Goal: Information Seeking & Learning: Understand process/instructions

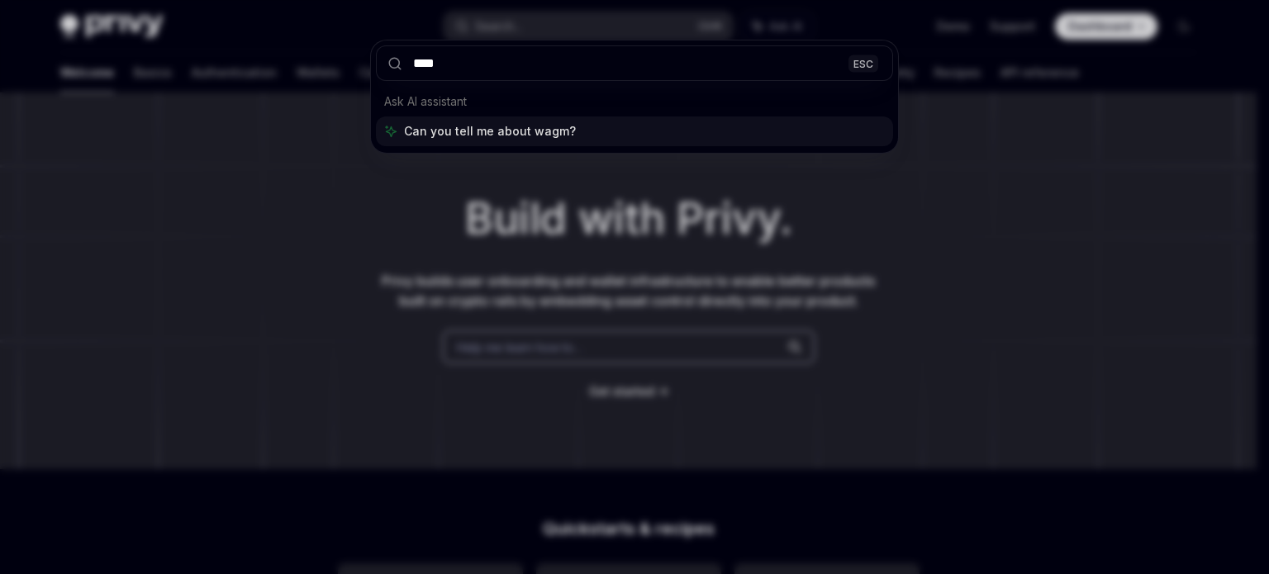
type input "*****"
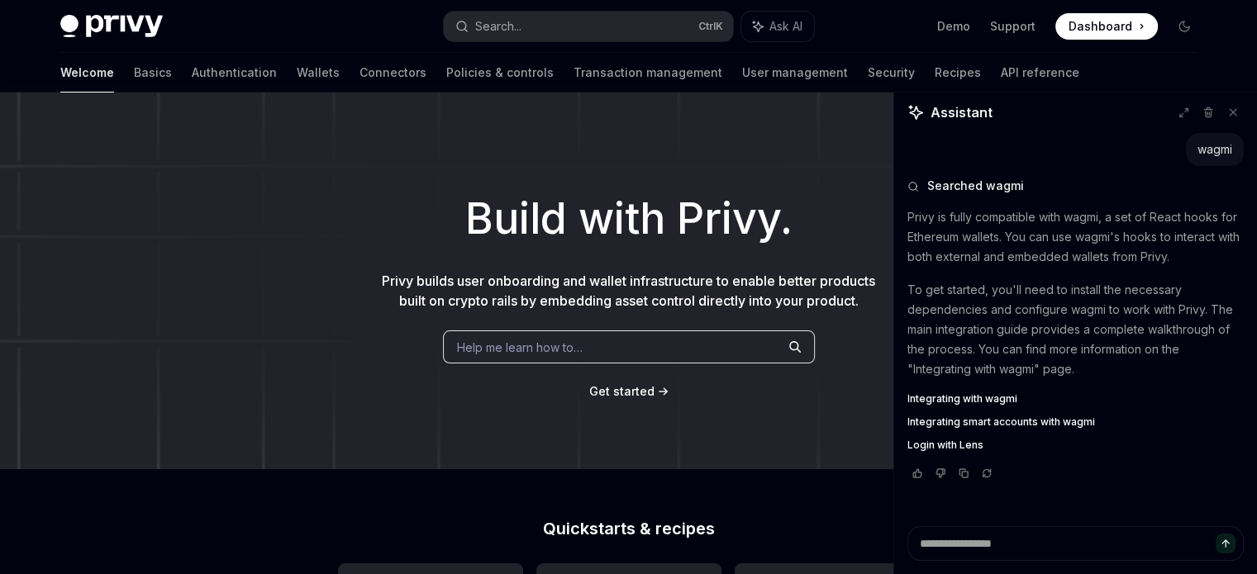
click at [978, 399] on span "Integrating with wagmi" at bounding box center [962, 398] width 110 height 13
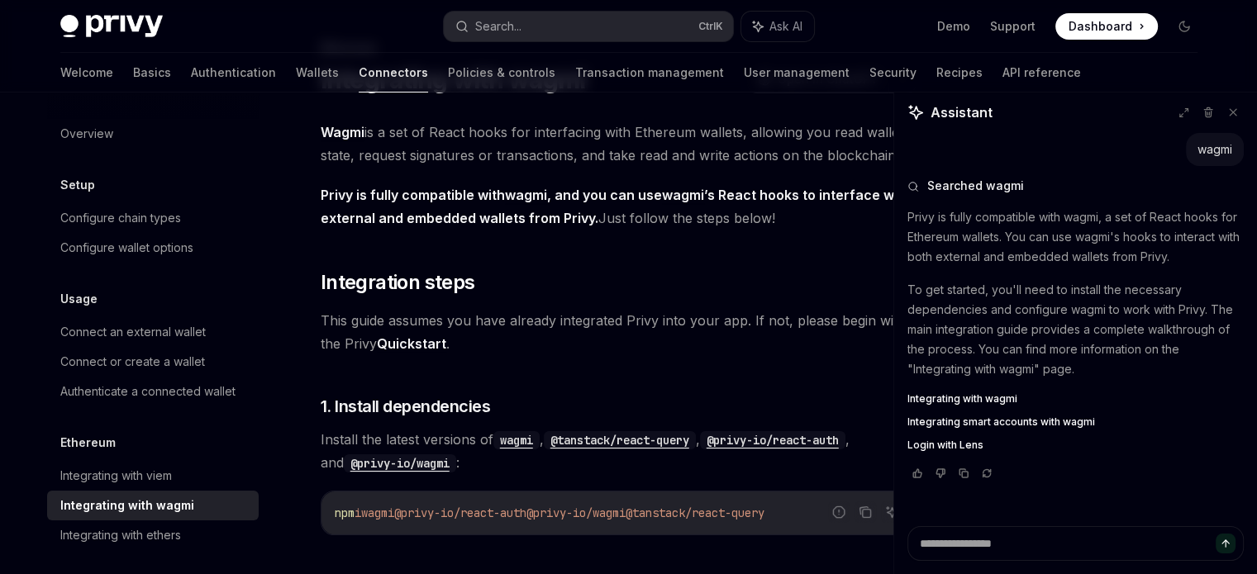
scroll to position [248, 0]
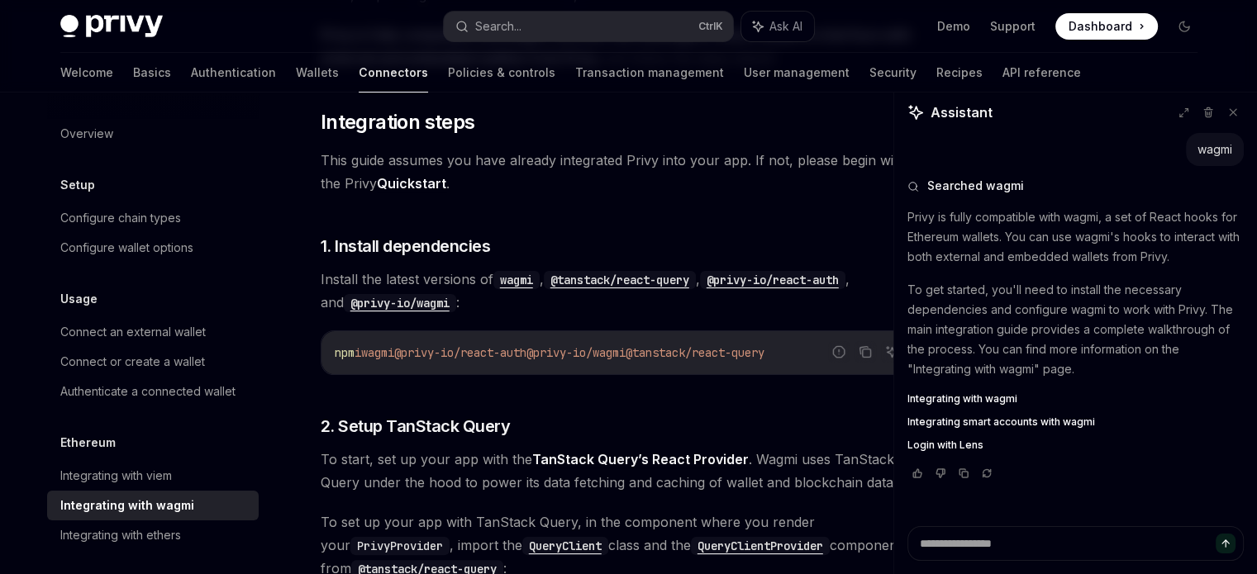
click at [575, 354] on span "@privy-io/wagmi" at bounding box center [575, 352] width 99 height 15
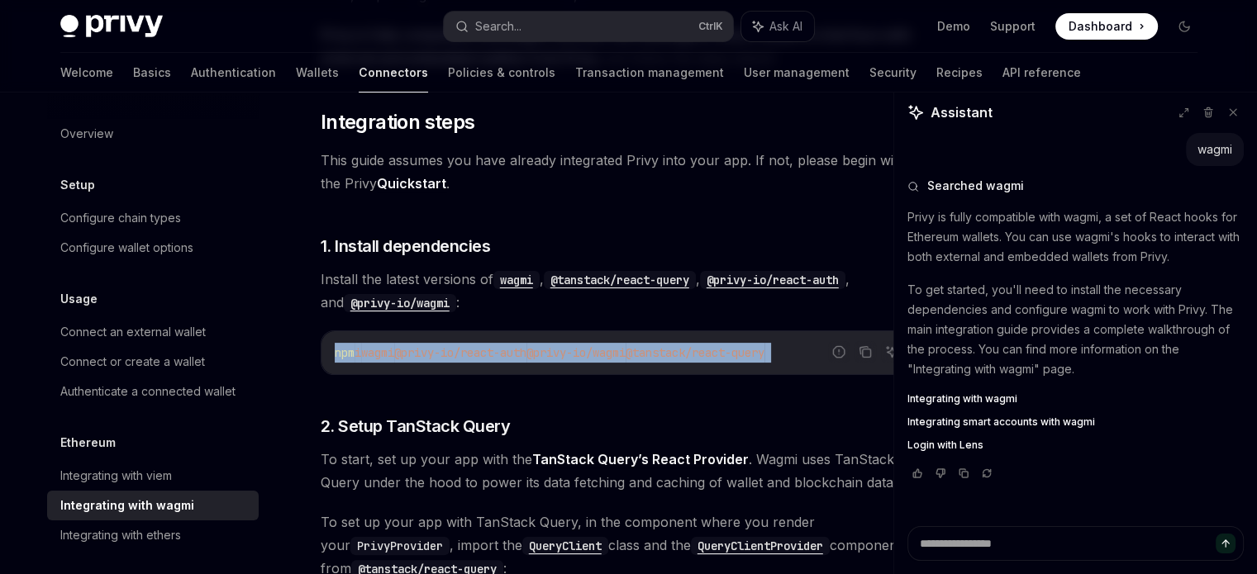
click at [575, 354] on span "@privy-io/wagmi" at bounding box center [575, 352] width 99 height 15
click at [522, 278] on code "wagmi" at bounding box center [516, 280] width 46 height 18
click at [521, 350] on span "@privy-io/react-auth" at bounding box center [460, 352] width 132 height 15
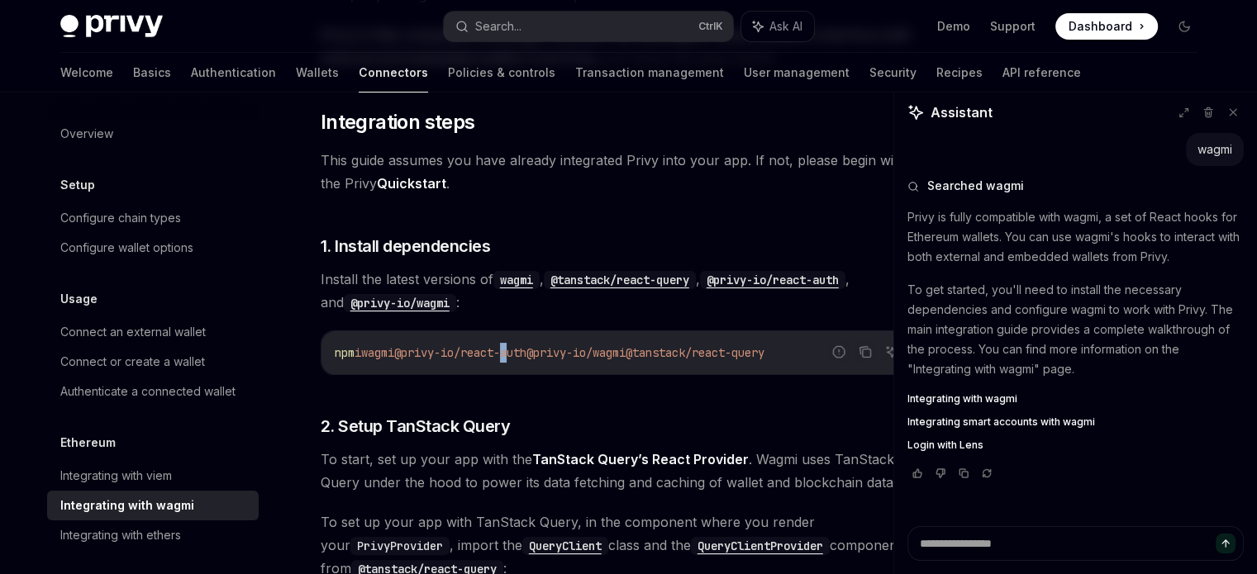
click at [521, 350] on span "@privy-io/react-auth" at bounding box center [460, 352] width 132 height 15
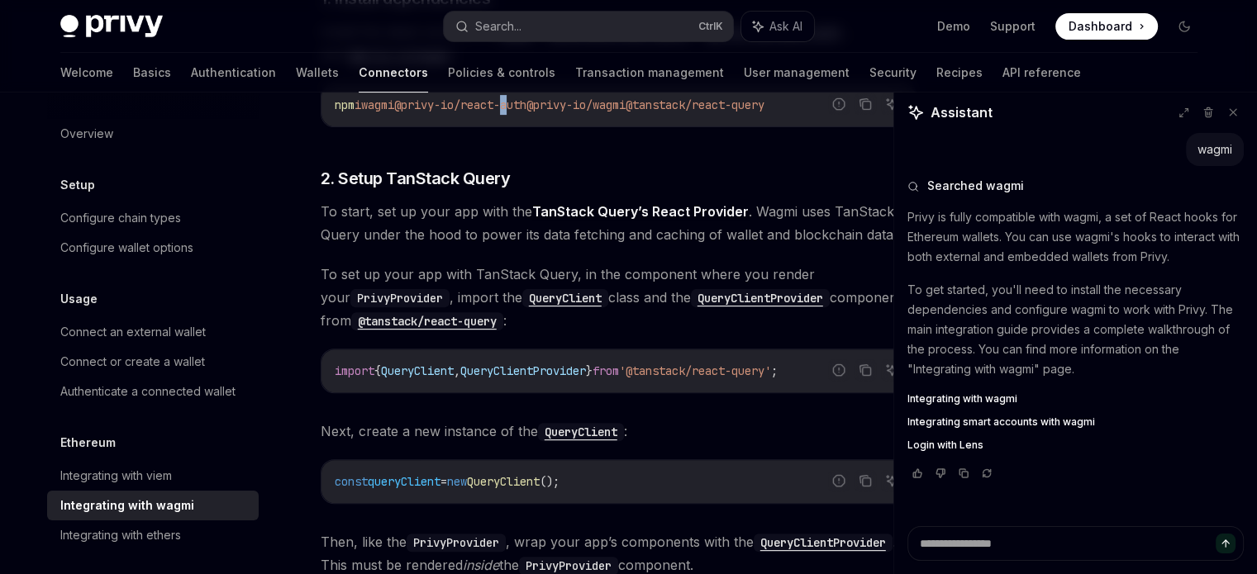
scroll to position [578, 0]
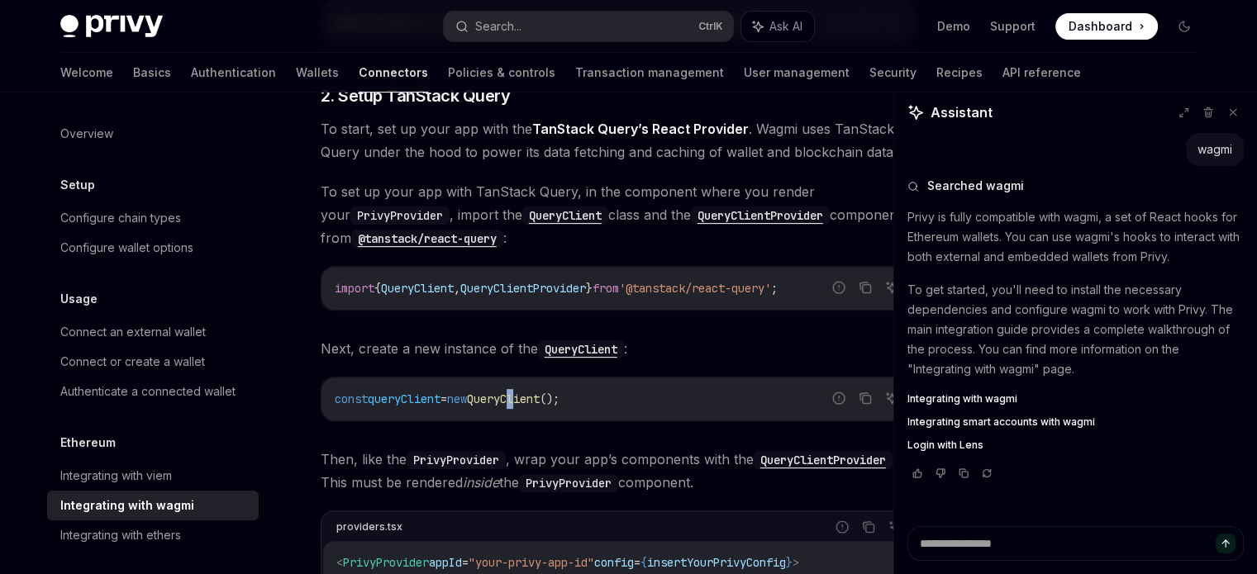
click at [540, 394] on span "QueryClient" at bounding box center [503, 399] width 73 height 15
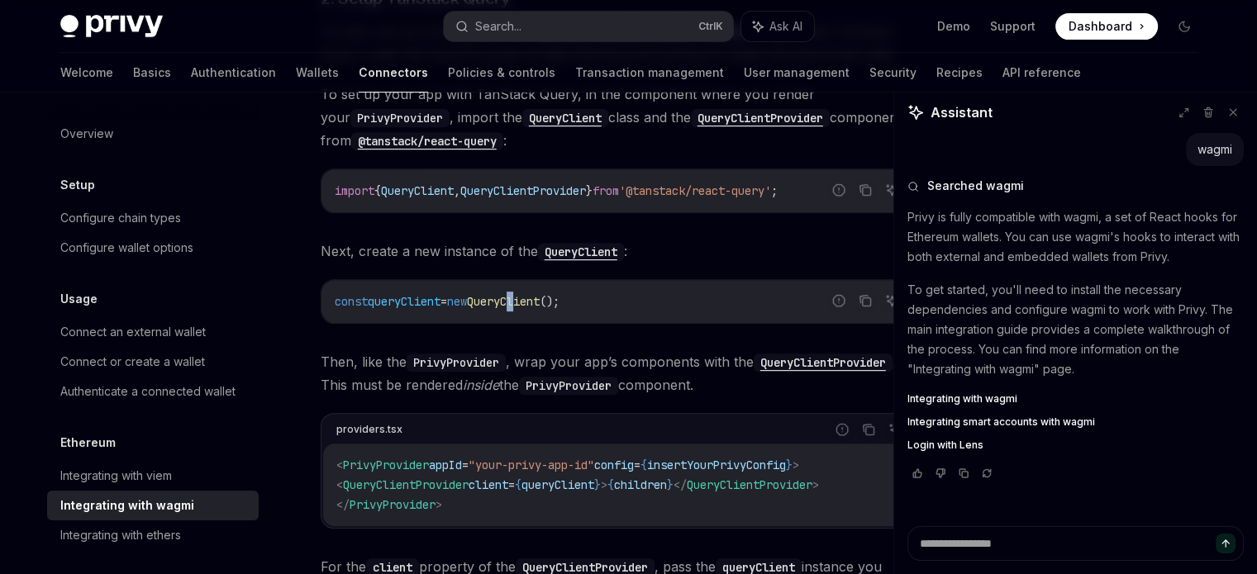
scroll to position [744, 0]
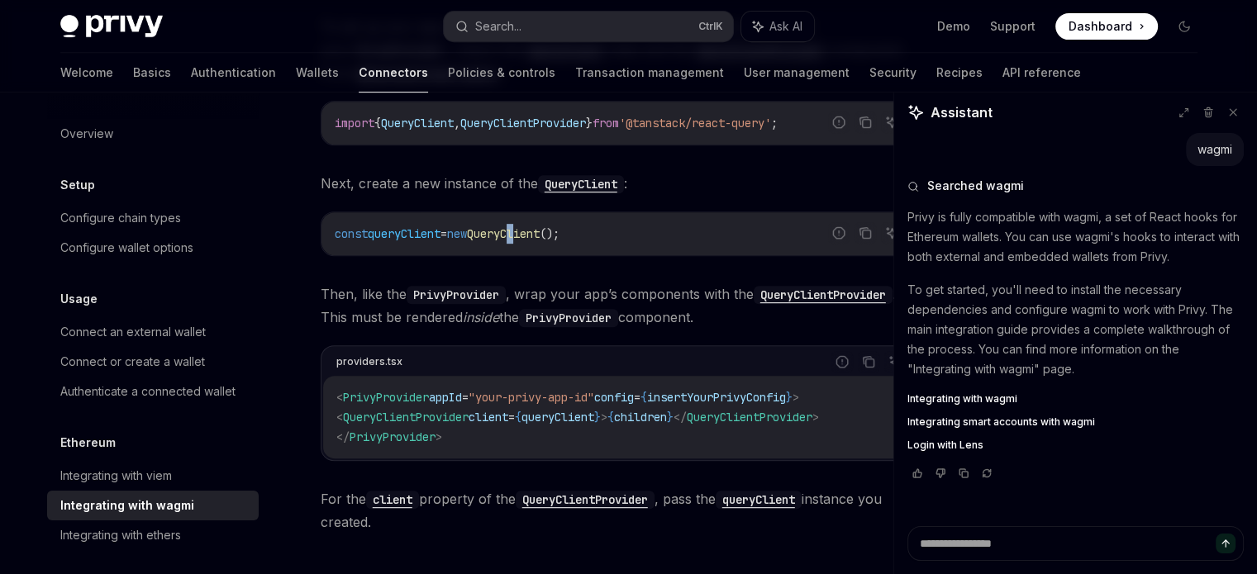
drag, startPoint x: 539, startPoint y: 393, endPoint x: 539, endPoint y: 408, distance: 14.9
click at [539, 408] on code "< PrivyProvider appId = "your-privy-app-id" config = { insertYourPrivyConfig } …" at bounding box center [618, 417] width 564 height 59
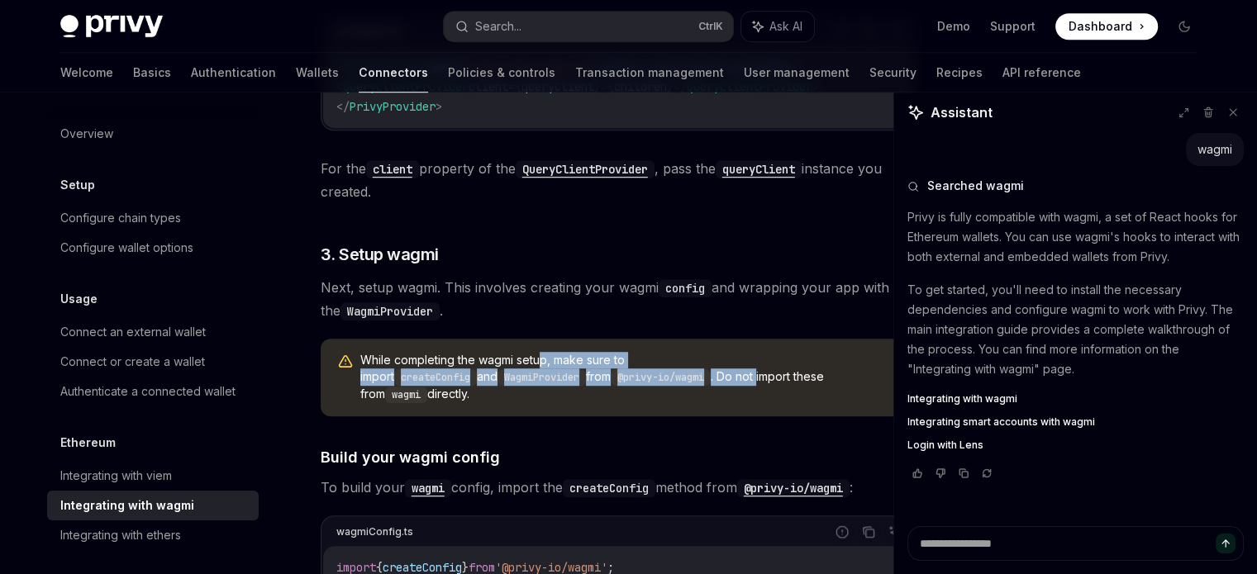
drag, startPoint x: 537, startPoint y: 378, endPoint x: 539, endPoint y: 366, distance: 11.7
click at [539, 366] on span "While completing the wagmi setup, make sure to import createConfig and WagmiPro…" at bounding box center [630, 377] width 540 height 51
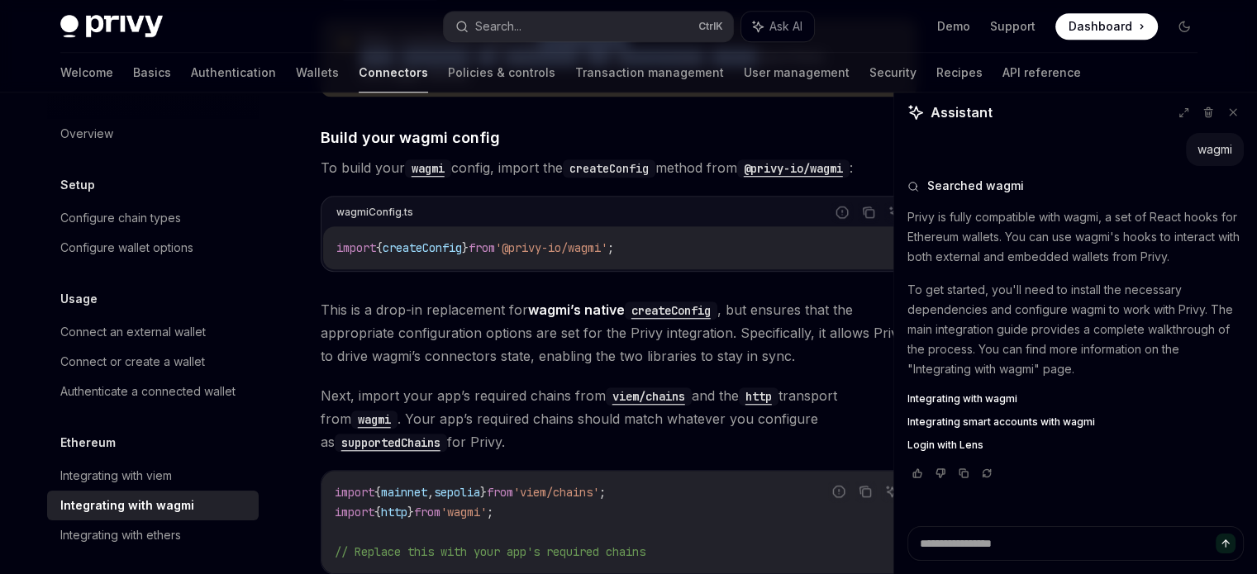
scroll to position [1405, 0]
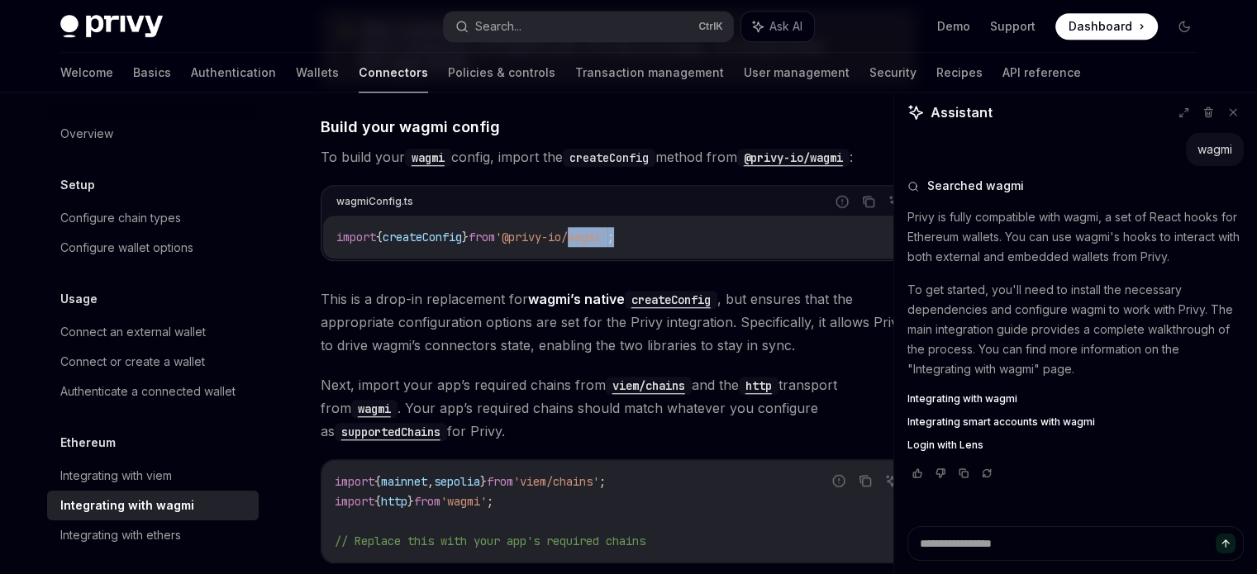
drag, startPoint x: 593, startPoint y: 224, endPoint x: 647, endPoint y: 231, distance: 54.1
click at [647, 231] on div "import { createConfig } from '@privy-io/wagmi' ;" at bounding box center [618, 237] width 591 height 43
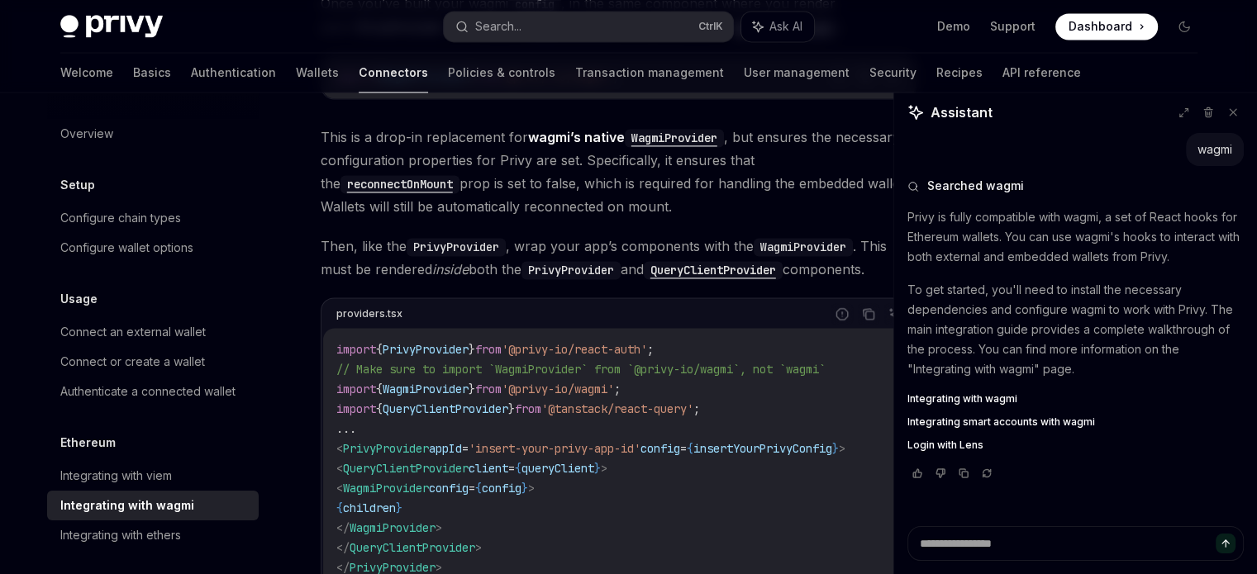
scroll to position [2148, 0]
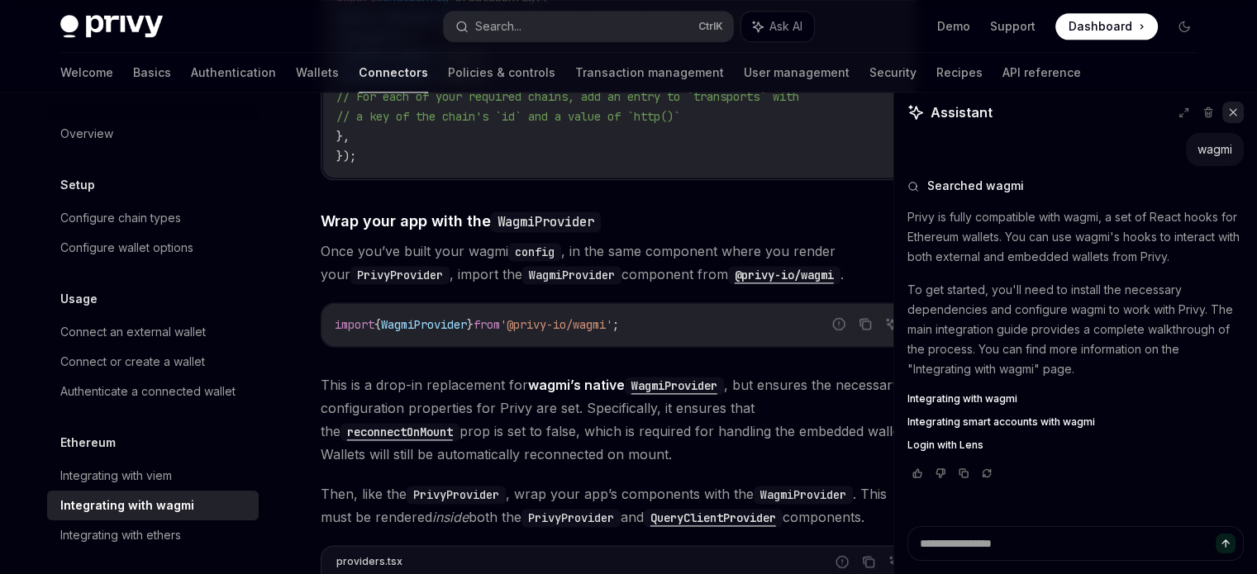
click at [1226, 118] on button at bounding box center [1232, 112] width 21 height 21
type textarea "*"
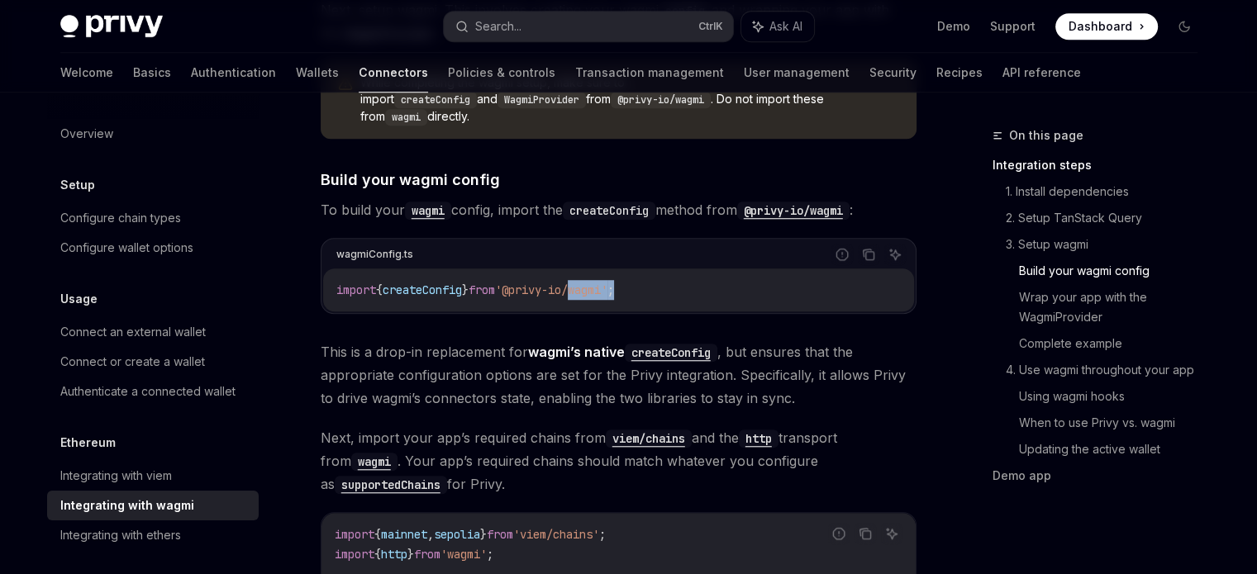
scroll to position [1157, 0]
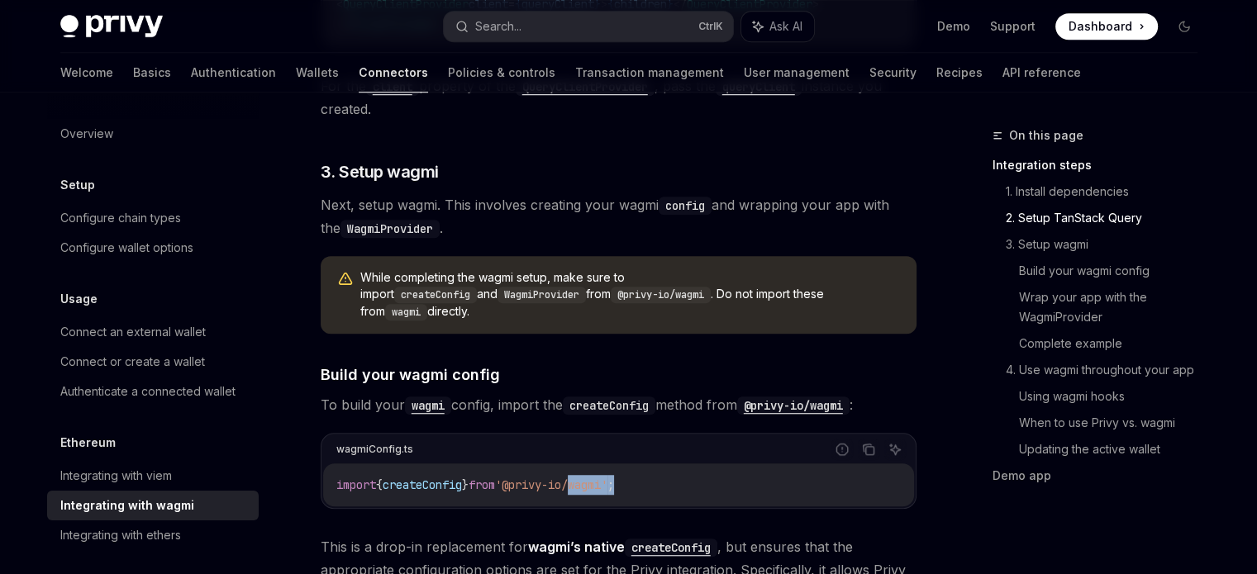
click at [652, 464] on div "import { createConfig } from '@privy-io/wagmi' ;" at bounding box center [618, 485] width 591 height 43
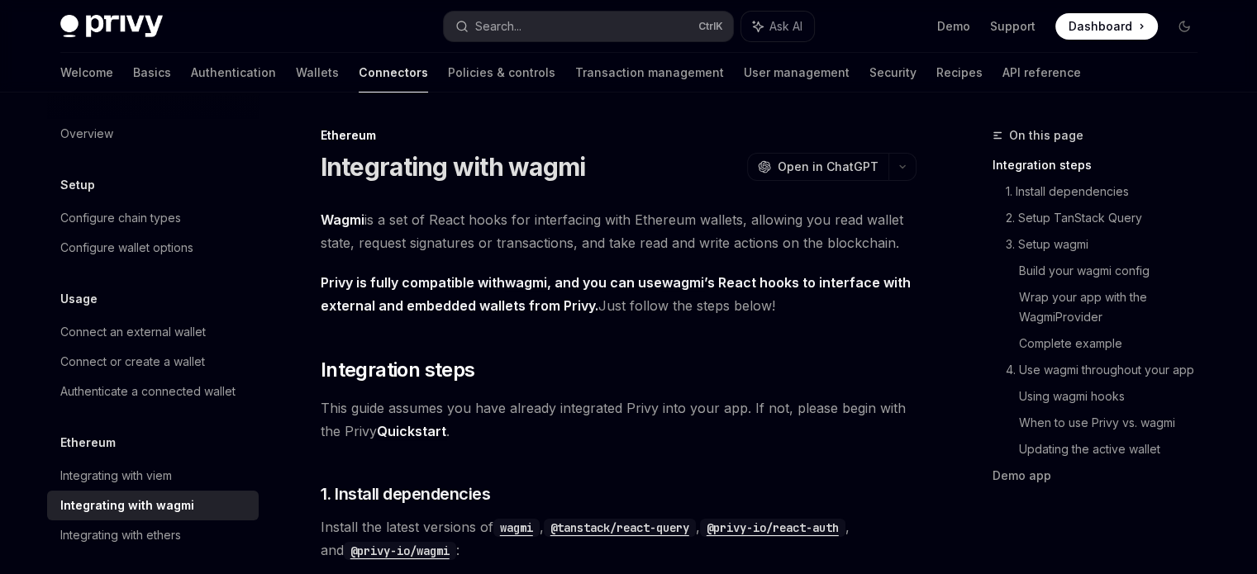
scroll to position [413, 0]
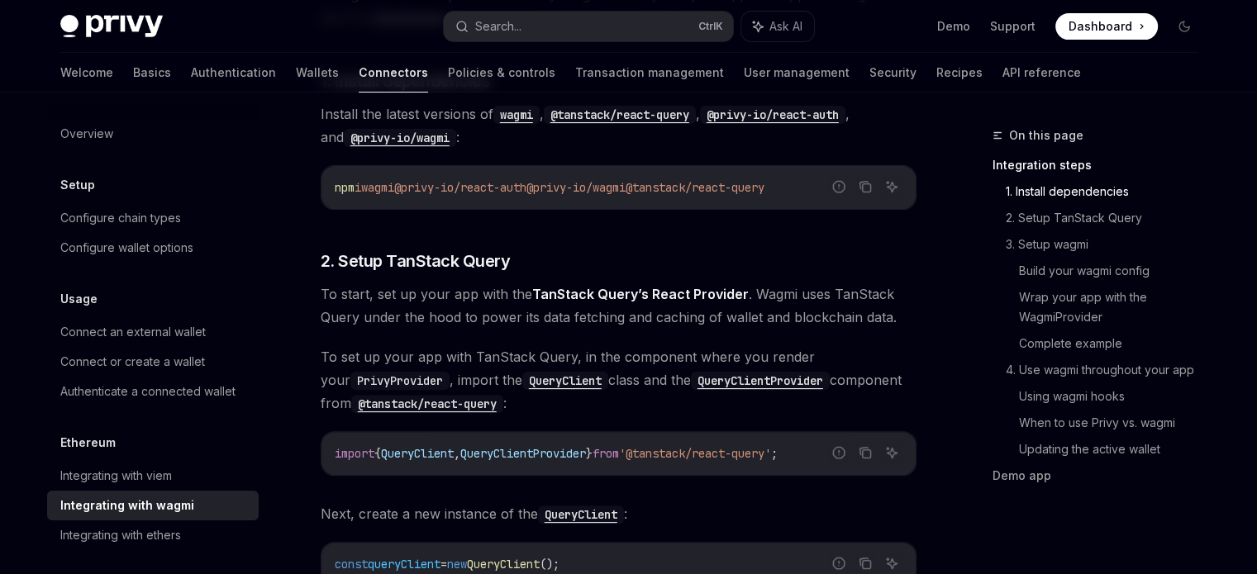
click at [639, 376] on span "To set up your app with TanStack Query, in the component where you render your …" at bounding box center [619, 379] width 596 height 69
click at [639, 377] on span "To set up your app with TanStack Query, in the component where you render your …" at bounding box center [619, 379] width 596 height 69
click at [651, 383] on span "To set up your app with TanStack Query, in the component where you render your …" at bounding box center [619, 379] width 596 height 69
click at [651, 387] on span "To set up your app with TanStack Query, in the component where you render your …" at bounding box center [619, 379] width 596 height 69
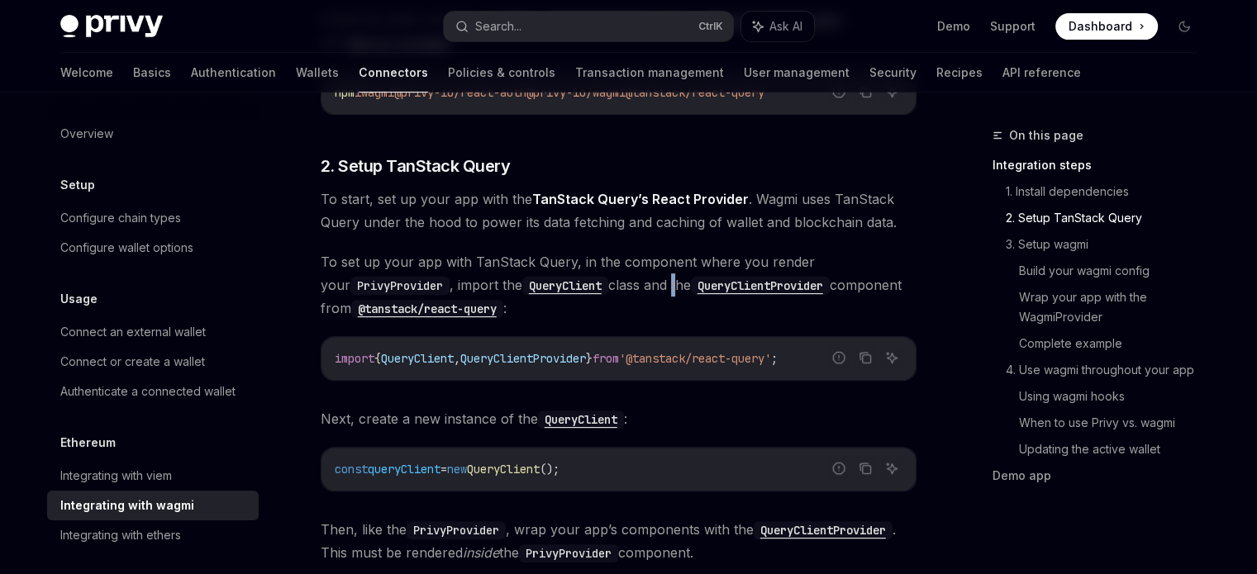
scroll to position [578, 0]
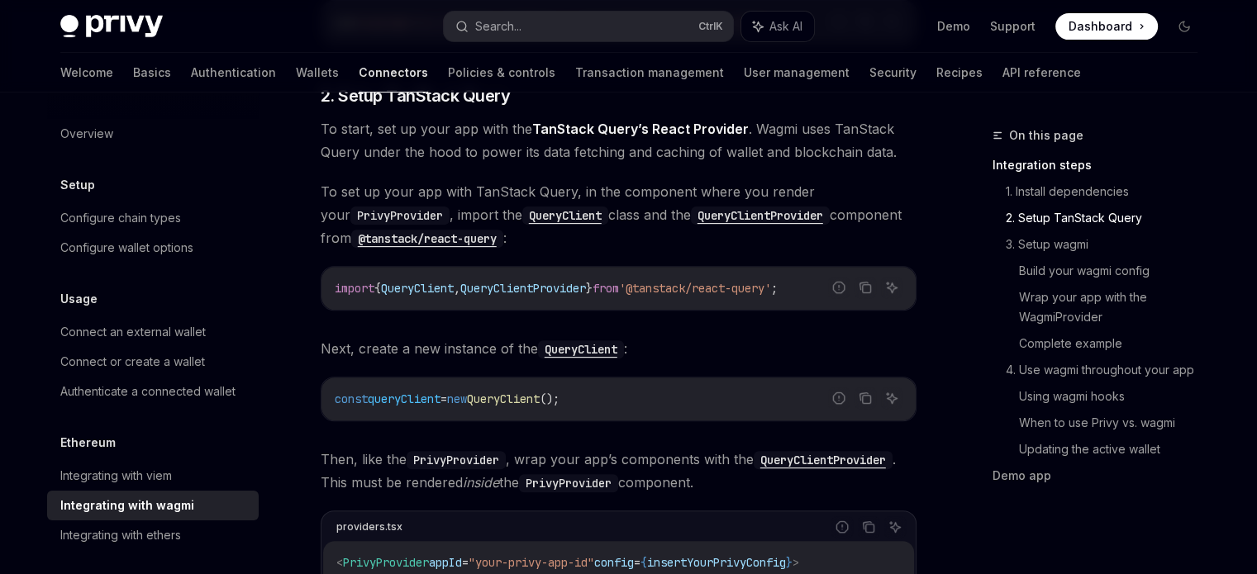
click at [559, 397] on span "();" at bounding box center [550, 399] width 20 height 15
drag, startPoint x: 582, startPoint y: 397, endPoint x: 585, endPoint y: 416, distance: 19.3
click at [585, 416] on div "const queryClient = new QueryClient ();" at bounding box center [618, 399] width 594 height 43
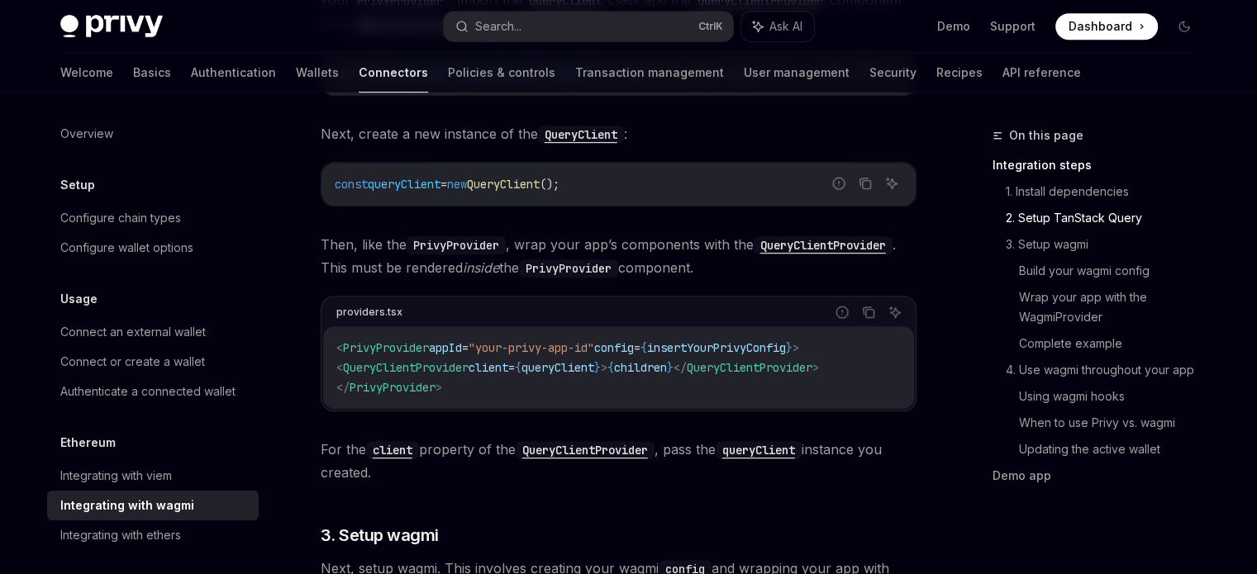
scroll to position [826, 0]
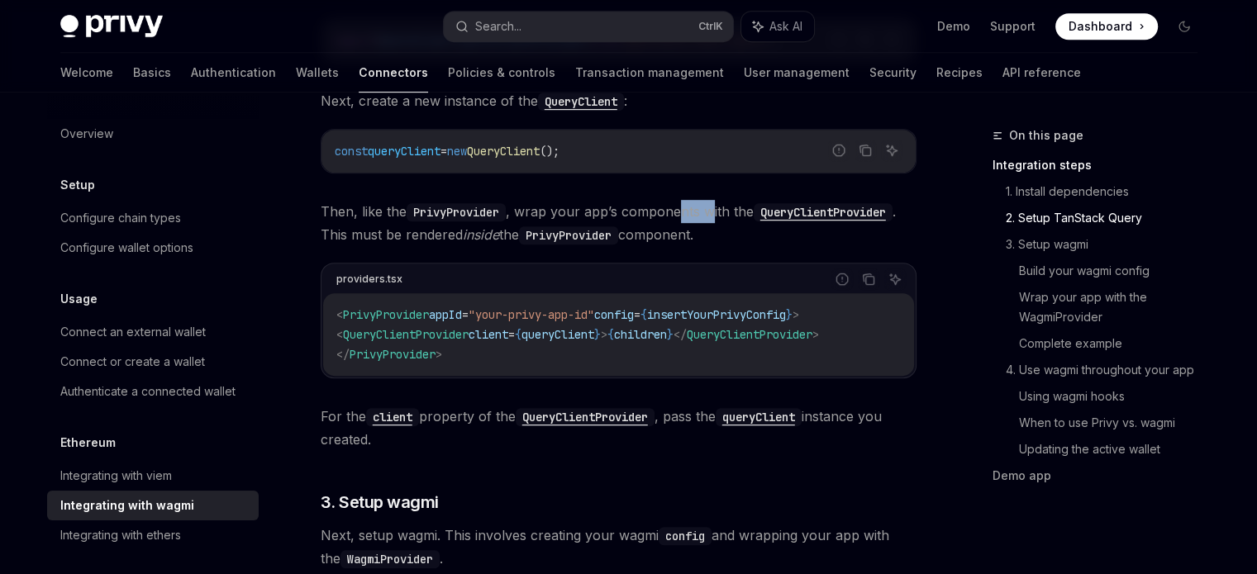
drag, startPoint x: 678, startPoint y: 212, endPoint x: 711, endPoint y: 214, distance: 33.1
click at [711, 214] on span "Then, like the PrivyProvider , wrap your app’s components with the QueryClientP…" at bounding box center [619, 223] width 596 height 46
click at [700, 215] on span "Then, like the PrivyProvider , wrap your app’s components with the QueryClientP…" at bounding box center [619, 223] width 596 height 46
click at [701, 217] on span "Then, like the PrivyProvider , wrap your app’s components with the QueryClientP…" at bounding box center [619, 223] width 596 height 46
click at [751, 338] on span "QueryClientProvider" at bounding box center [750, 334] width 126 height 15
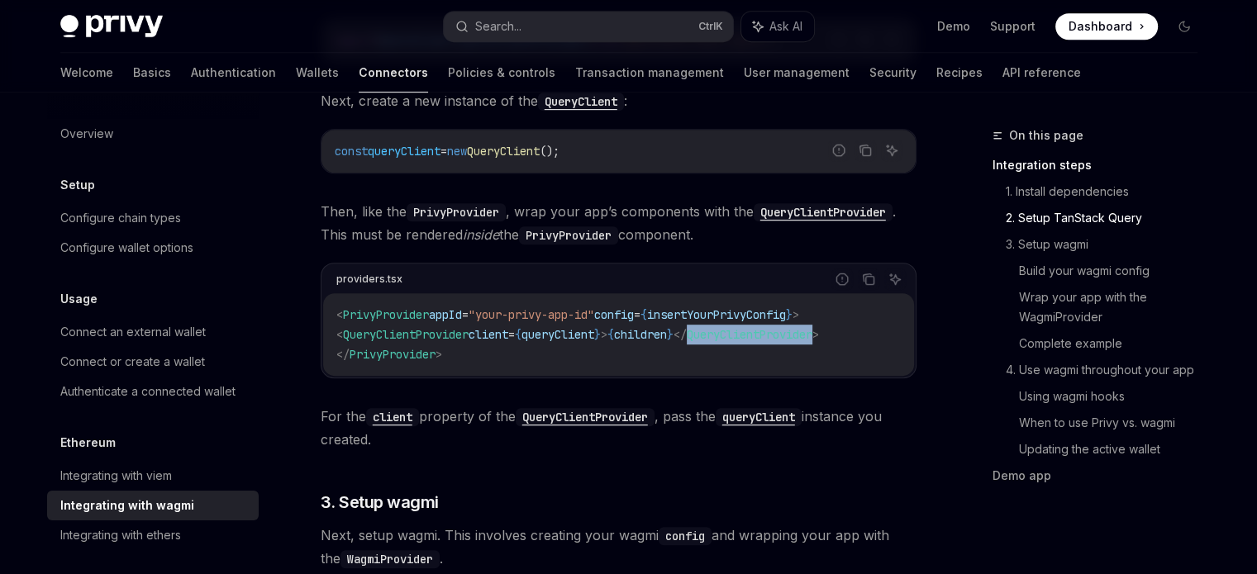
click at [751, 338] on span "QueryClientProvider" at bounding box center [750, 334] width 126 height 15
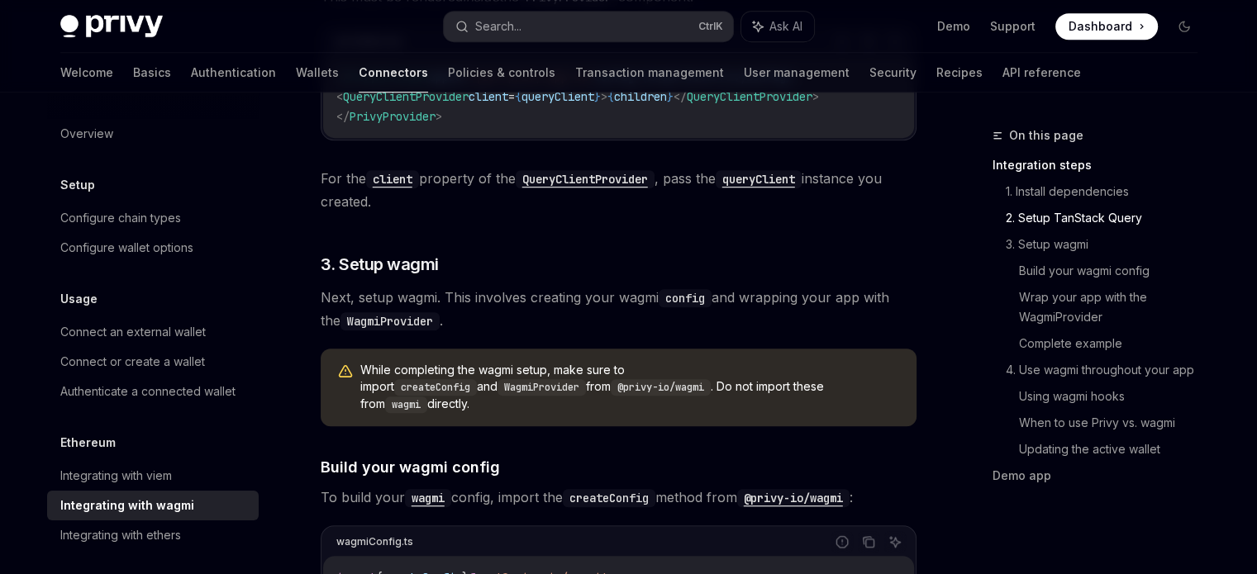
scroll to position [1074, 0]
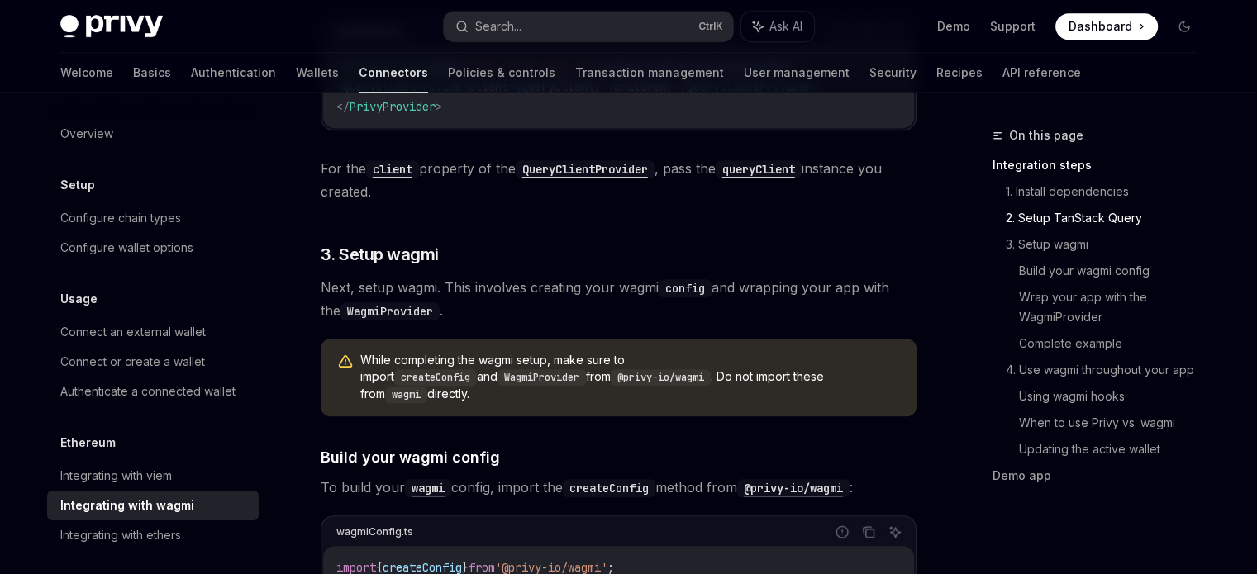
click at [759, 370] on span "While completing the wagmi setup, make sure to import createConfig and WagmiPro…" at bounding box center [630, 377] width 540 height 51
click at [651, 297] on span "Next, setup wagmi. This involves creating your wagmi config and wrapping your a…" at bounding box center [619, 299] width 596 height 46
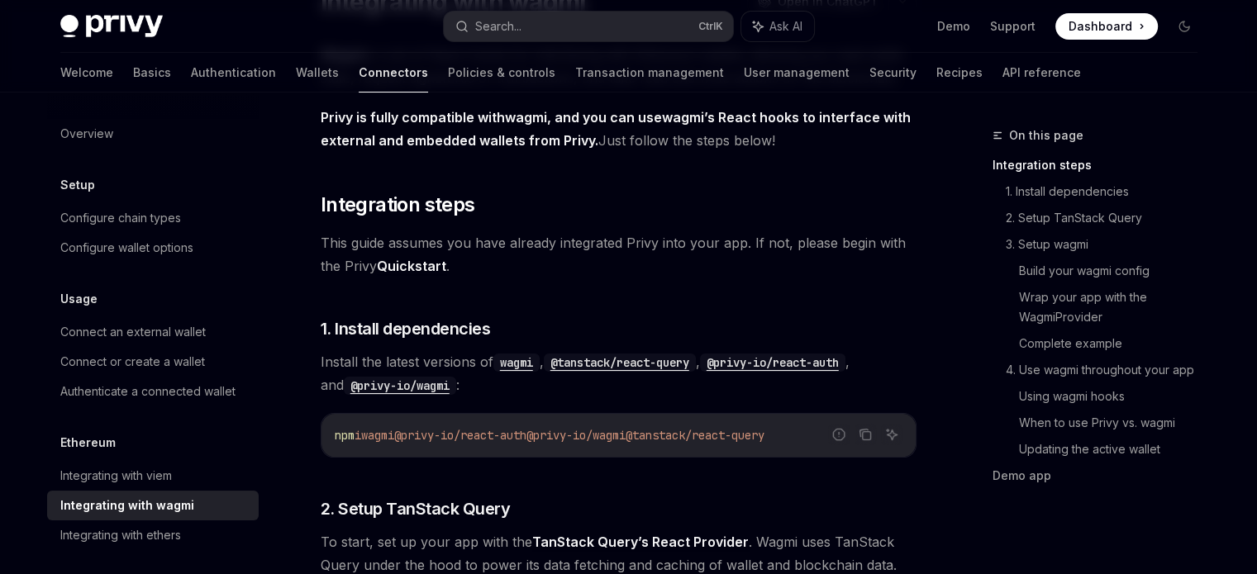
scroll to position [0, 0]
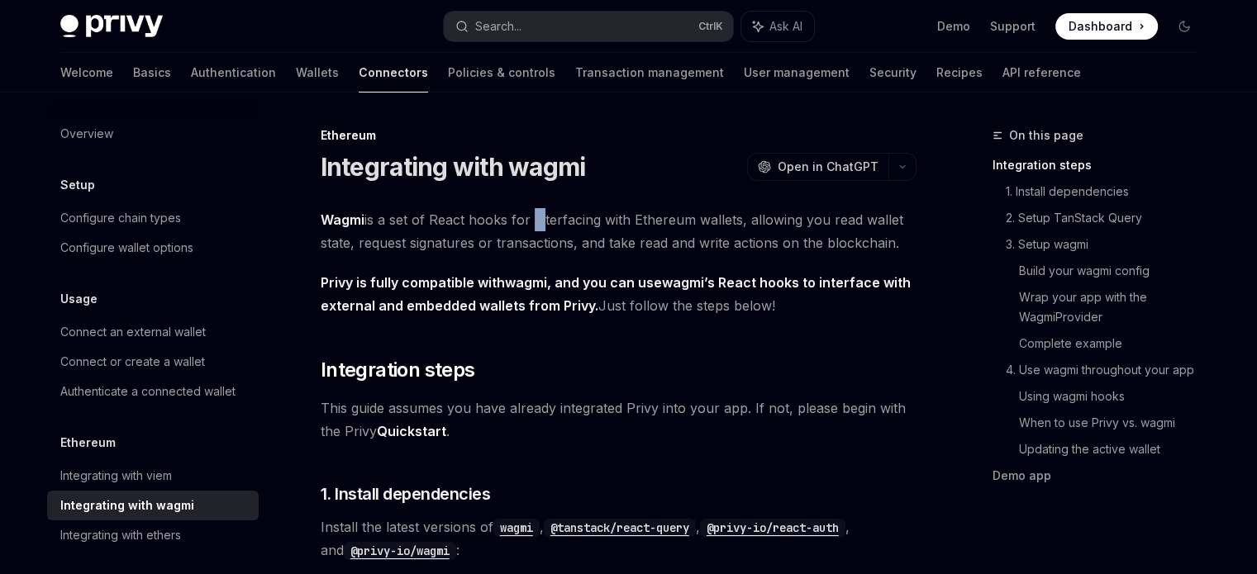
click at [532, 223] on span "Wagmi is a set of React hooks for interfacing with Ethereum wallets, allowing y…" at bounding box center [619, 231] width 596 height 46
click at [476, 242] on span "Wagmi is a set of React hooks for interfacing with Ethereum wallets, allowing y…" at bounding box center [619, 231] width 596 height 46
click at [475, 250] on span "Wagmi is a set of React hooks for interfacing with Ethereum wallets, allowing y…" at bounding box center [619, 231] width 596 height 46
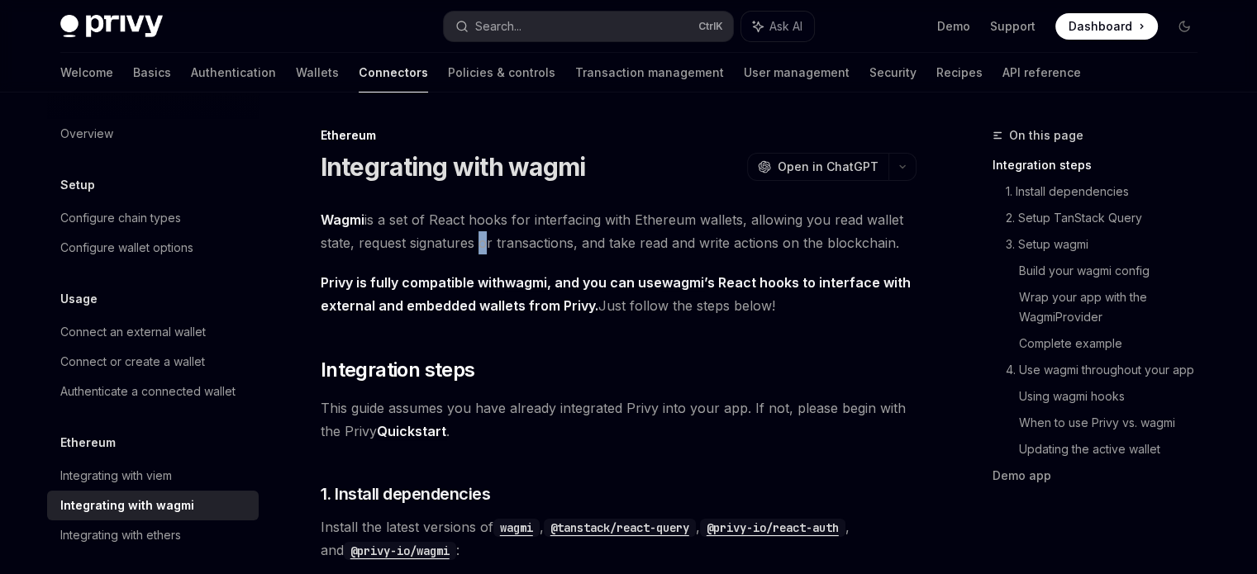
click at [475, 250] on span "Wagmi is a set of React hooks for interfacing with Ethereum wallets, allowing y…" at bounding box center [619, 231] width 596 height 46
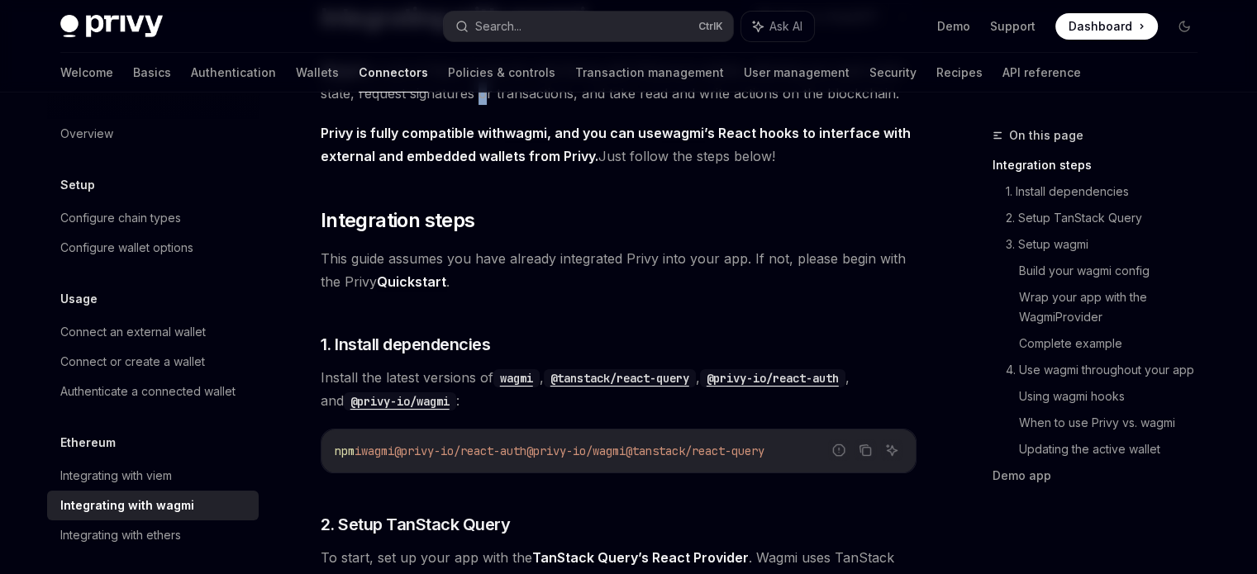
scroll to position [165, 0]
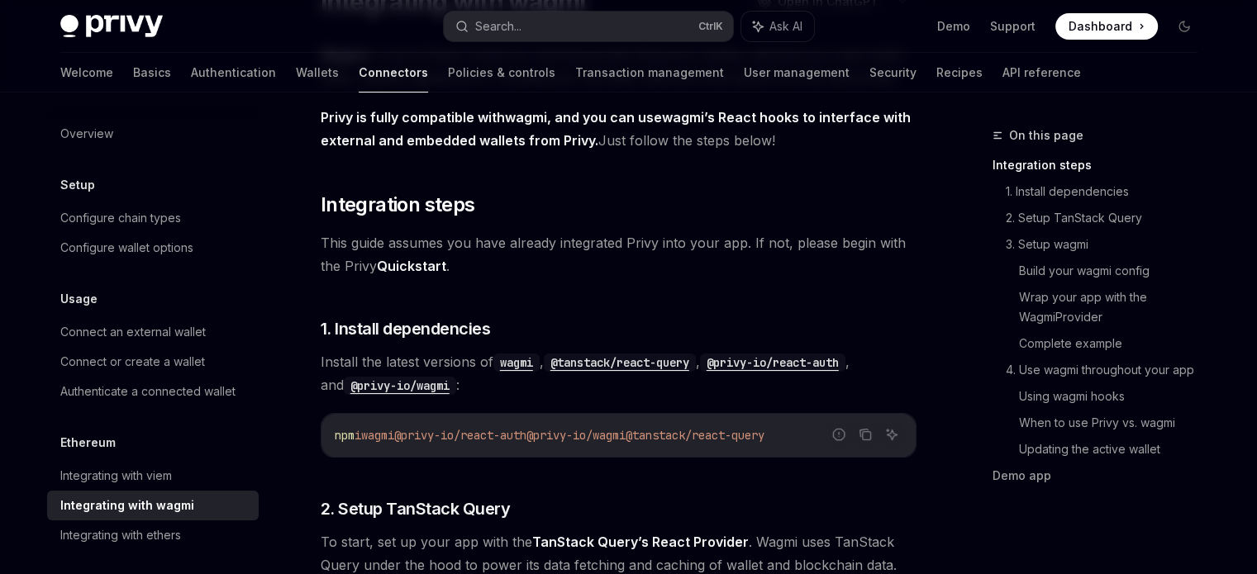
click at [664, 250] on span "This guide assumes you have already integrated Privy into your app. If not, ple…" at bounding box center [619, 254] width 596 height 46
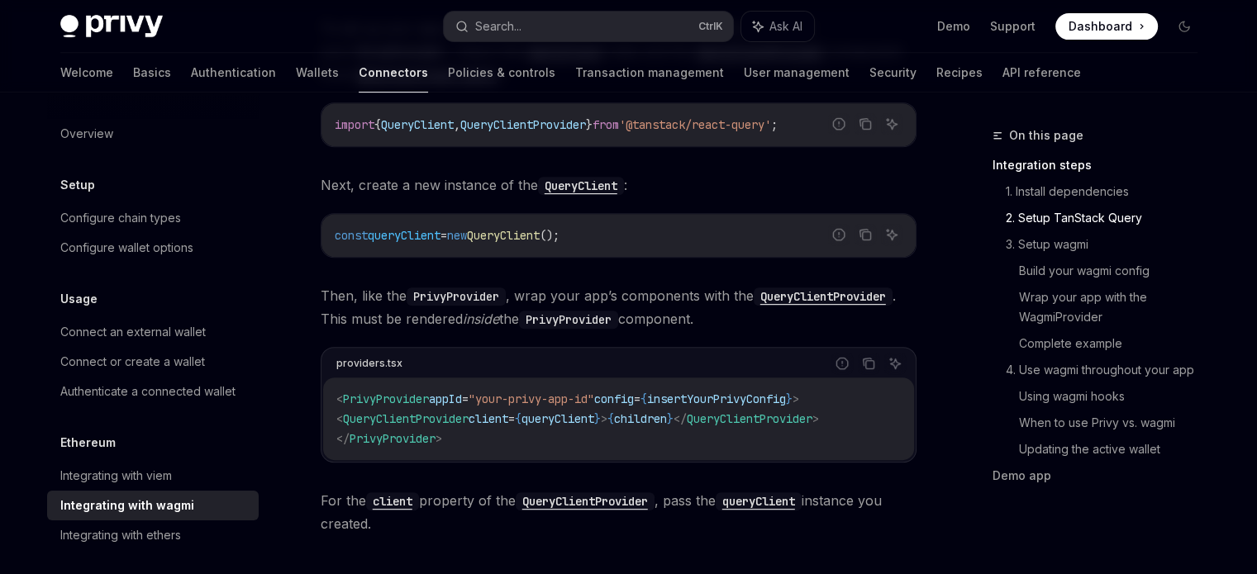
scroll to position [744, 0]
click at [502, 321] on span "Then, like the PrivyProvider , wrap your app’s components with the QueryClientP…" at bounding box center [619, 306] width 596 height 46
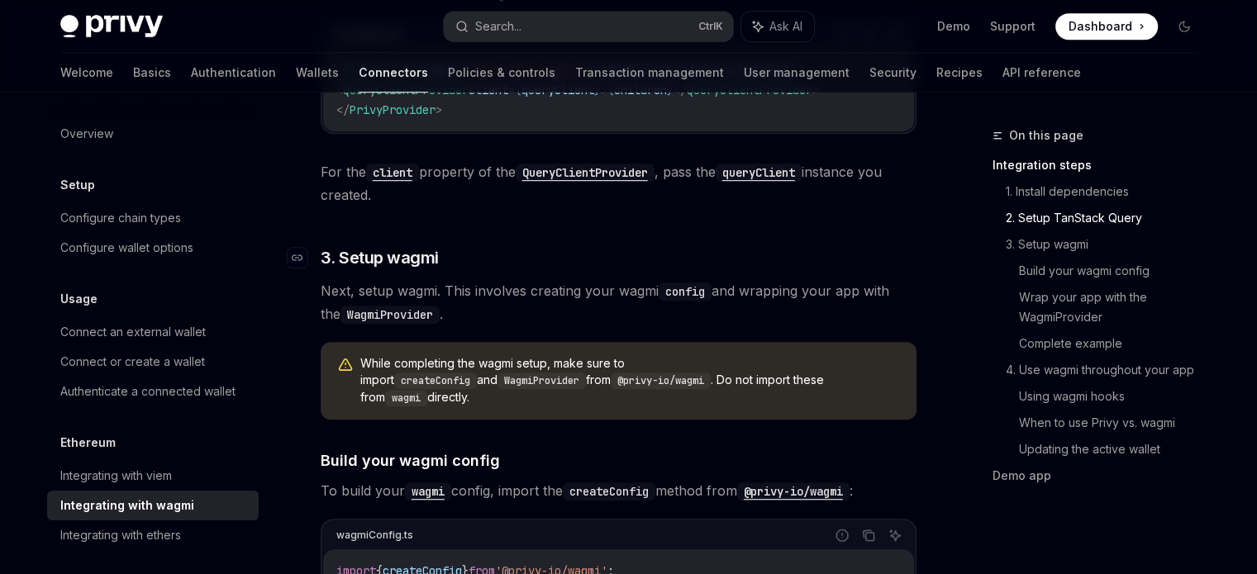
scroll to position [1074, 0]
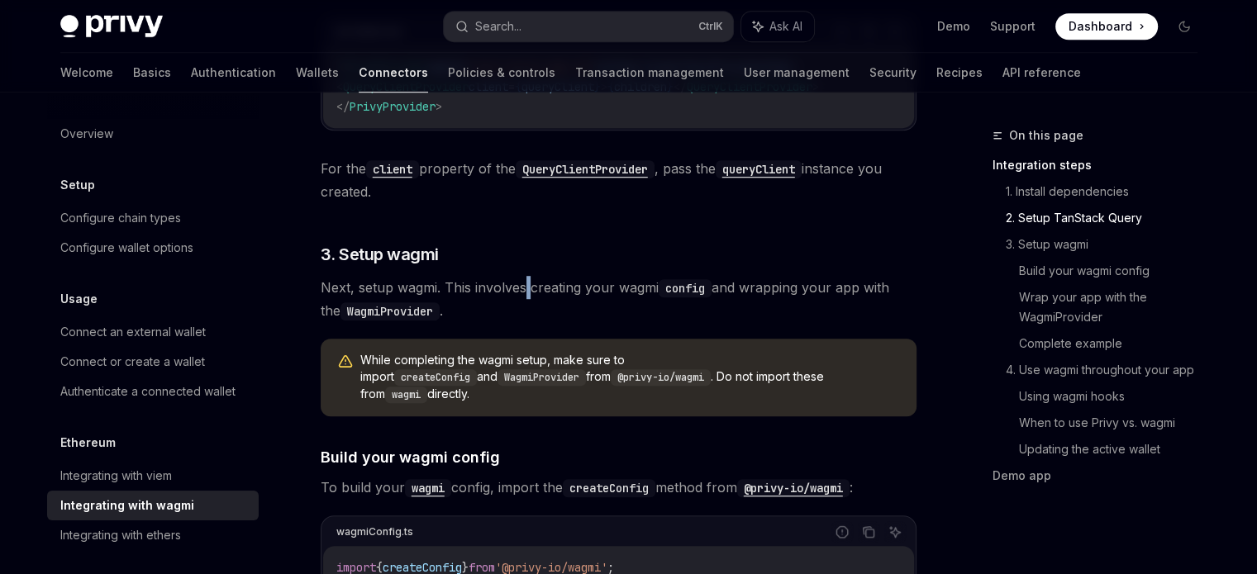
click at [529, 294] on span "Next, setup wagmi. This involves creating your wagmi config and wrapping your a…" at bounding box center [619, 299] width 596 height 46
click at [529, 292] on span "Next, setup wagmi. This involves creating your wagmi config and wrapping your a…" at bounding box center [619, 299] width 596 height 46
click at [526, 292] on span "Next, setup wagmi. This involves creating your wagmi config and wrapping your a…" at bounding box center [619, 299] width 596 height 46
click at [526, 297] on span "Next, setup wagmi. This involves creating your wagmi config and wrapping your a…" at bounding box center [619, 299] width 596 height 46
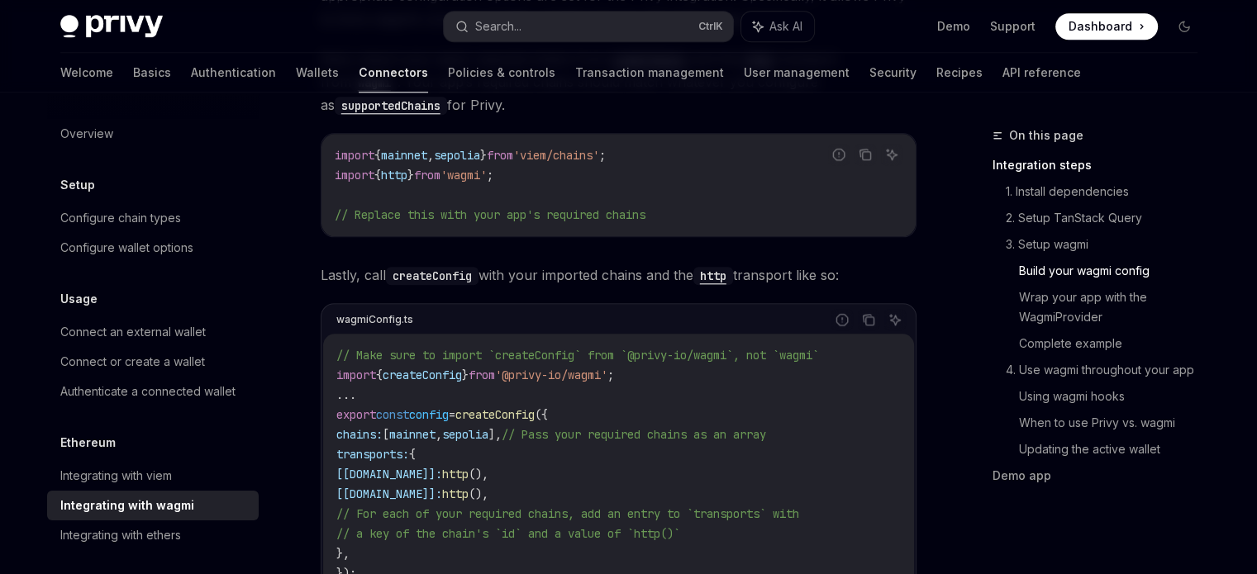
scroll to position [1735, 0]
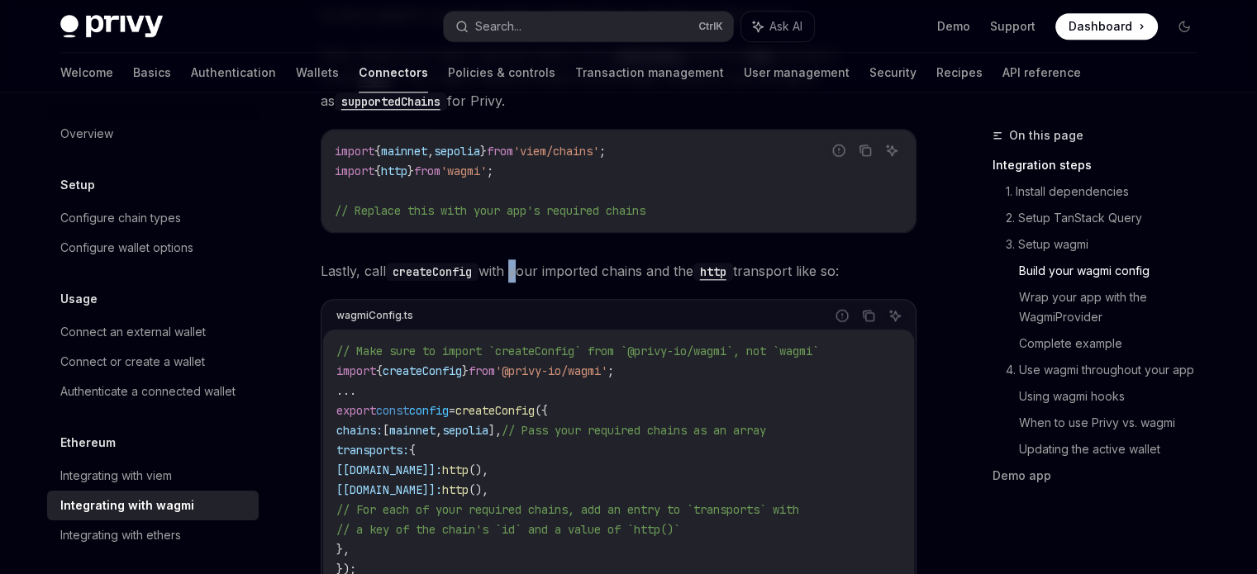
click at [513, 259] on span "Lastly, call createConfig with your imported chains and the http transport like…" at bounding box center [619, 270] width 596 height 23
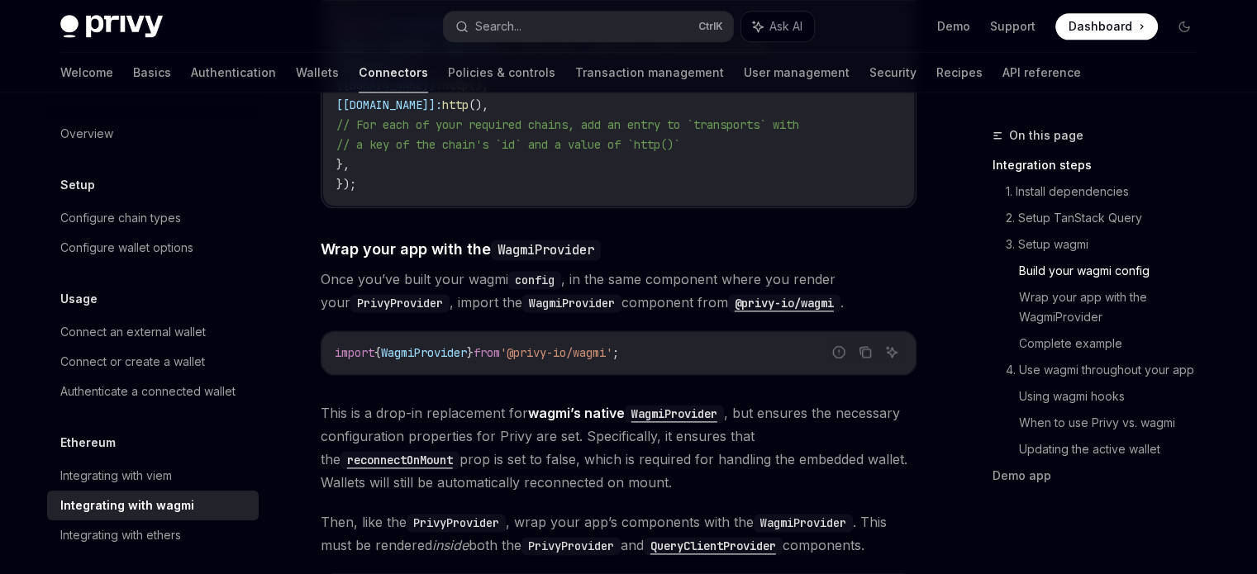
scroll to position [2148, 0]
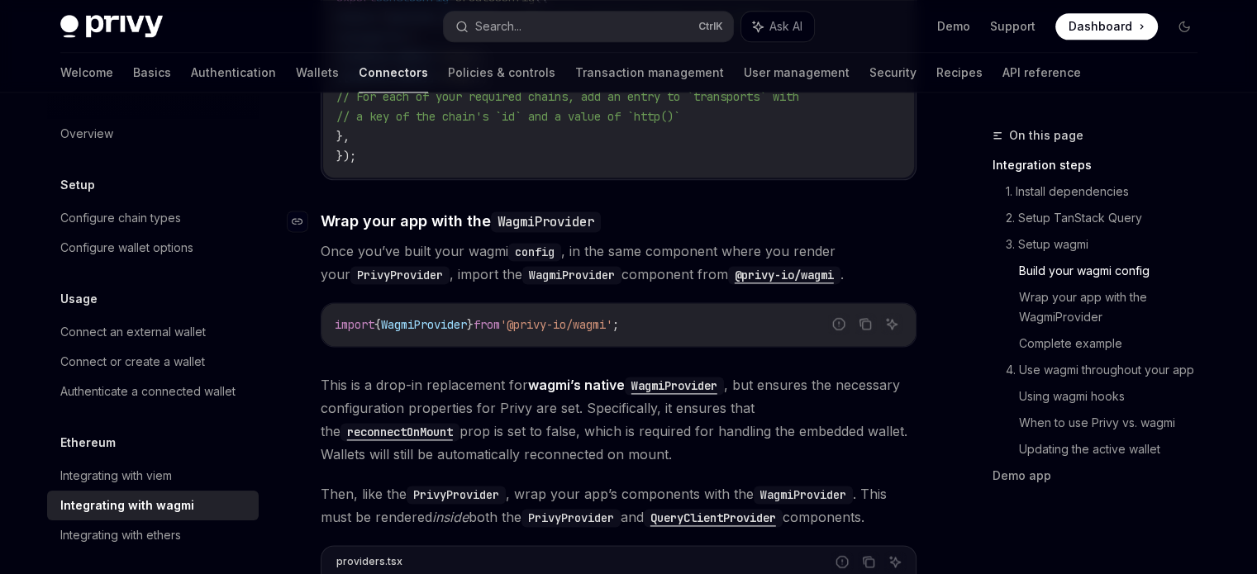
click at [492, 210] on span "Wrap your app with the WagmiProvider" at bounding box center [461, 221] width 280 height 22
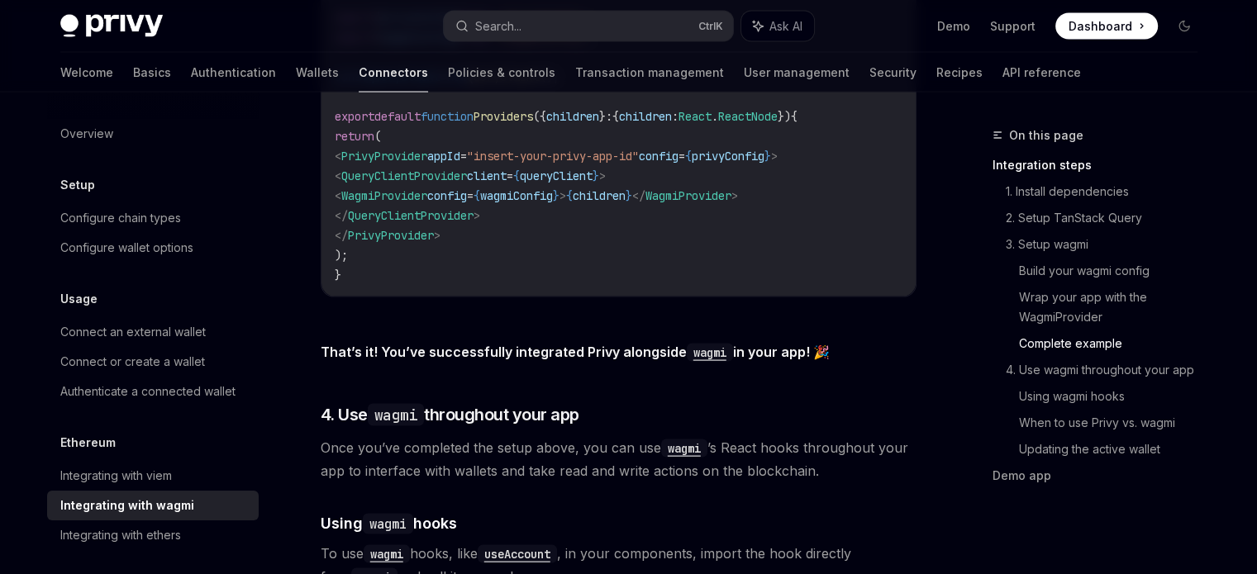
scroll to position [3370, 0]
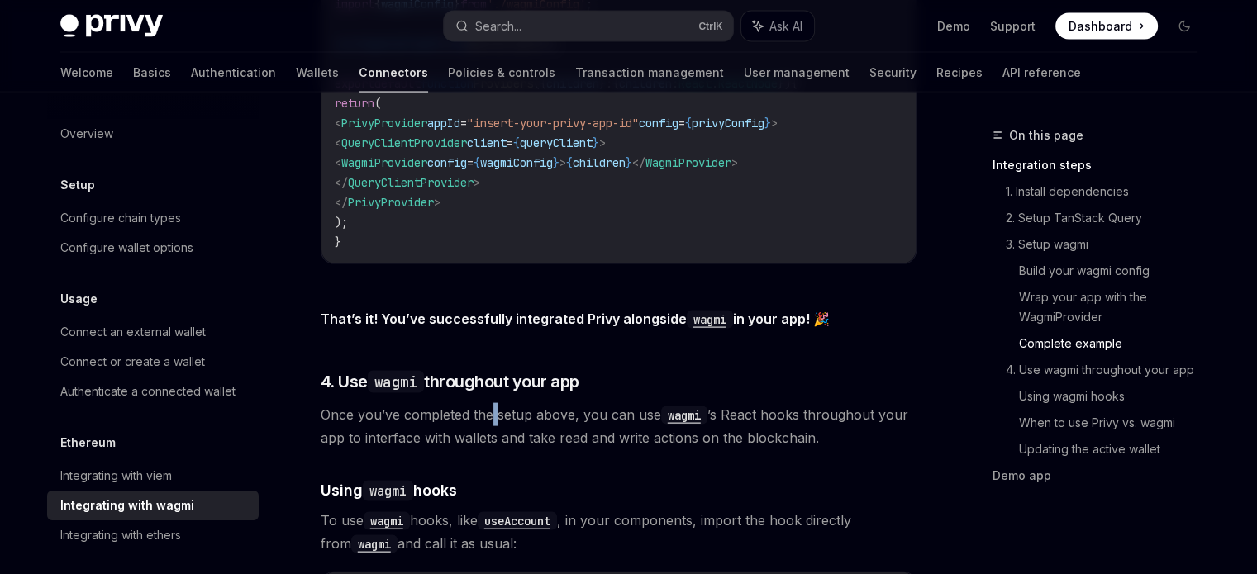
click at [495, 409] on span "Once you’ve completed the setup above, you can use wagmi ’s React hooks through…" at bounding box center [619, 426] width 596 height 46
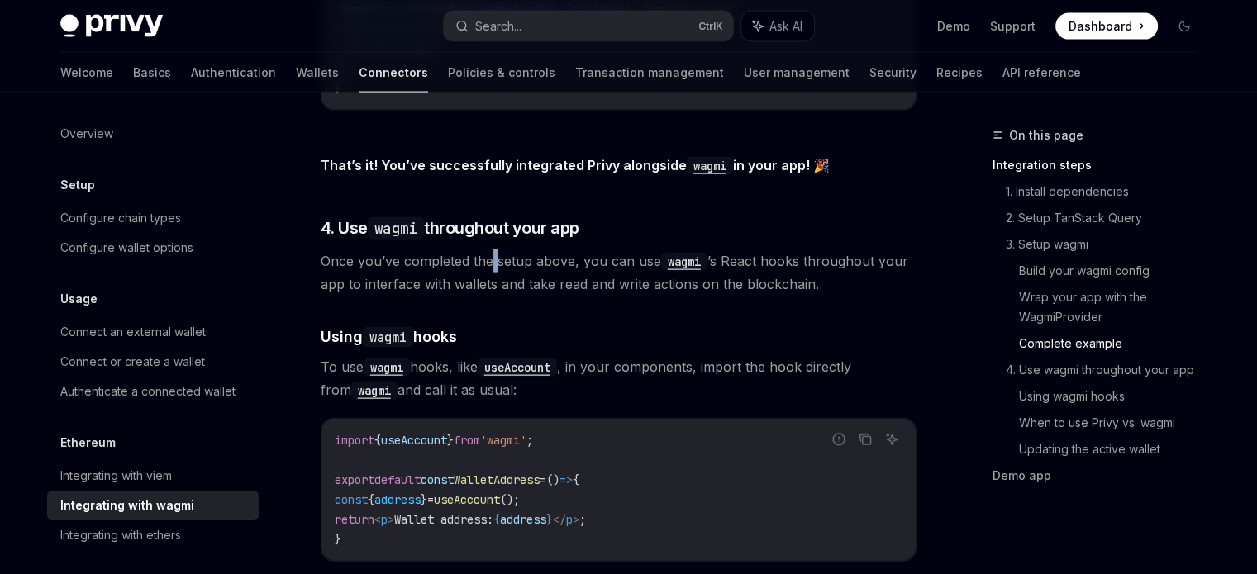
scroll to position [3535, 0]
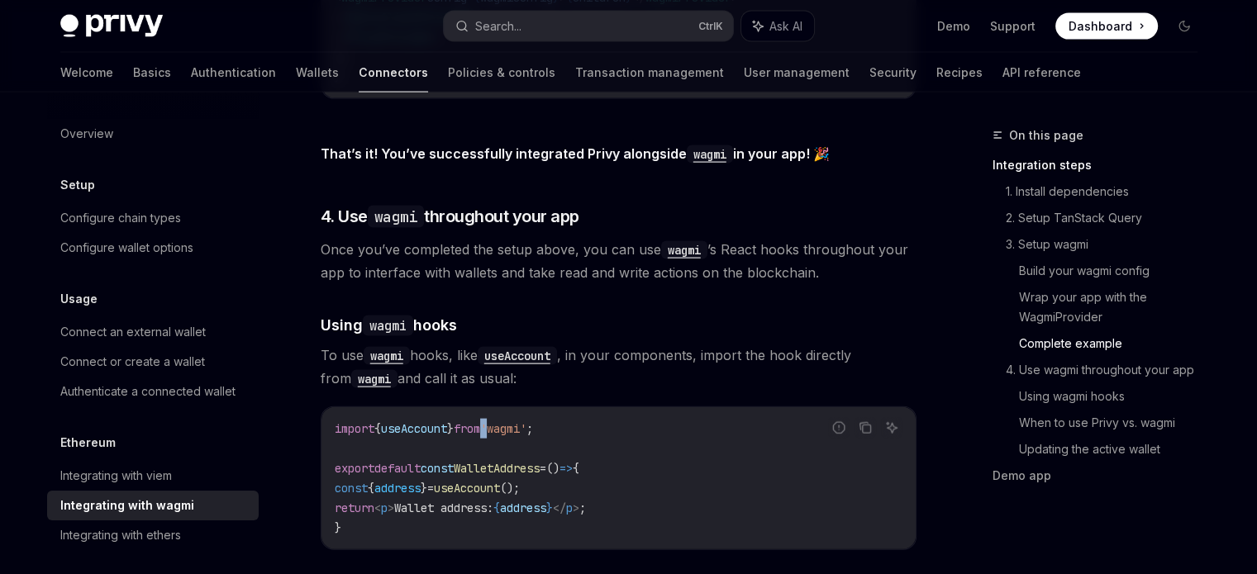
click at [507, 421] on span "'wagmi'" at bounding box center [503, 428] width 46 height 15
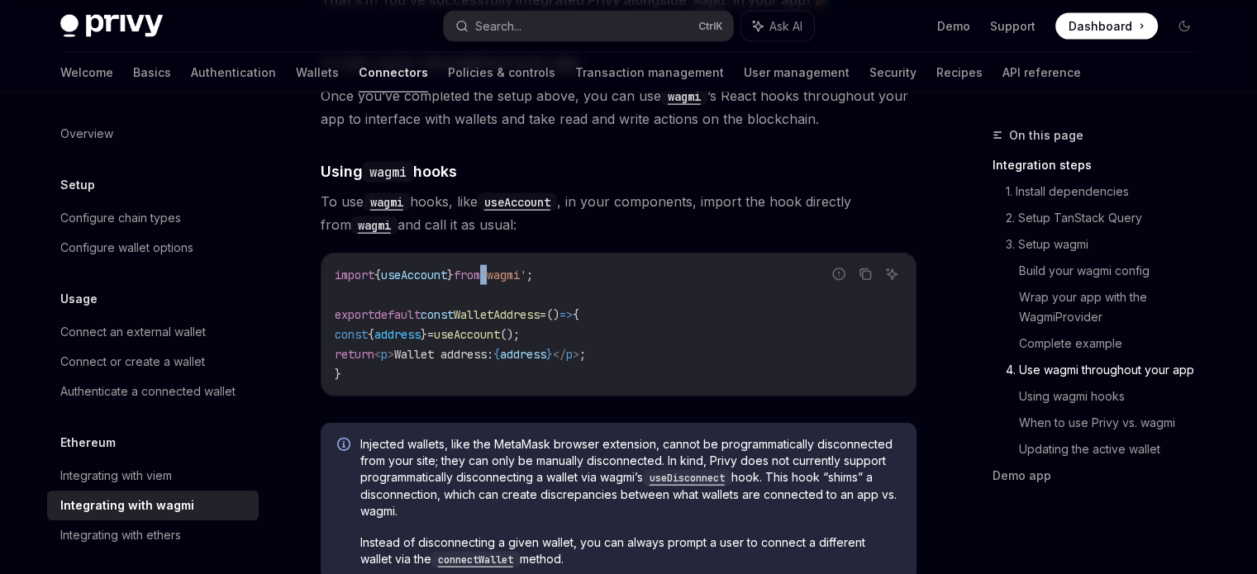
scroll to position [3700, 0]
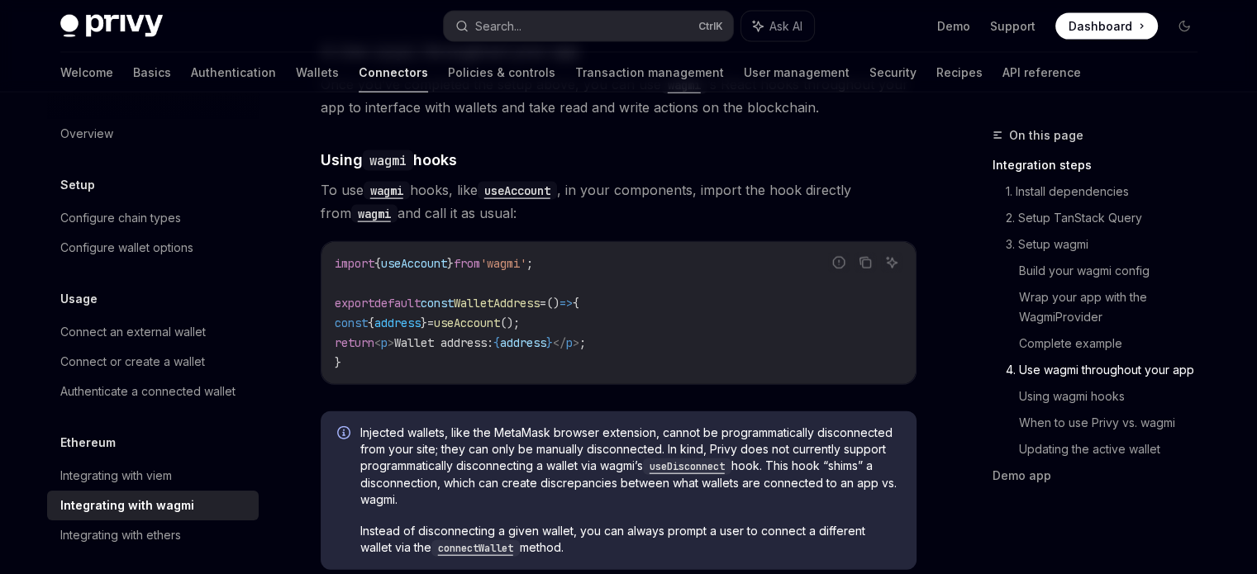
click at [480, 256] on span "from" at bounding box center [467, 263] width 26 height 15
copy code "import { useAccount } from 'wagmi' ;"
click at [371, 343] on code "import { useAccount } from 'wagmi' ; export default const WalletAddress = () =>…" at bounding box center [619, 313] width 568 height 119
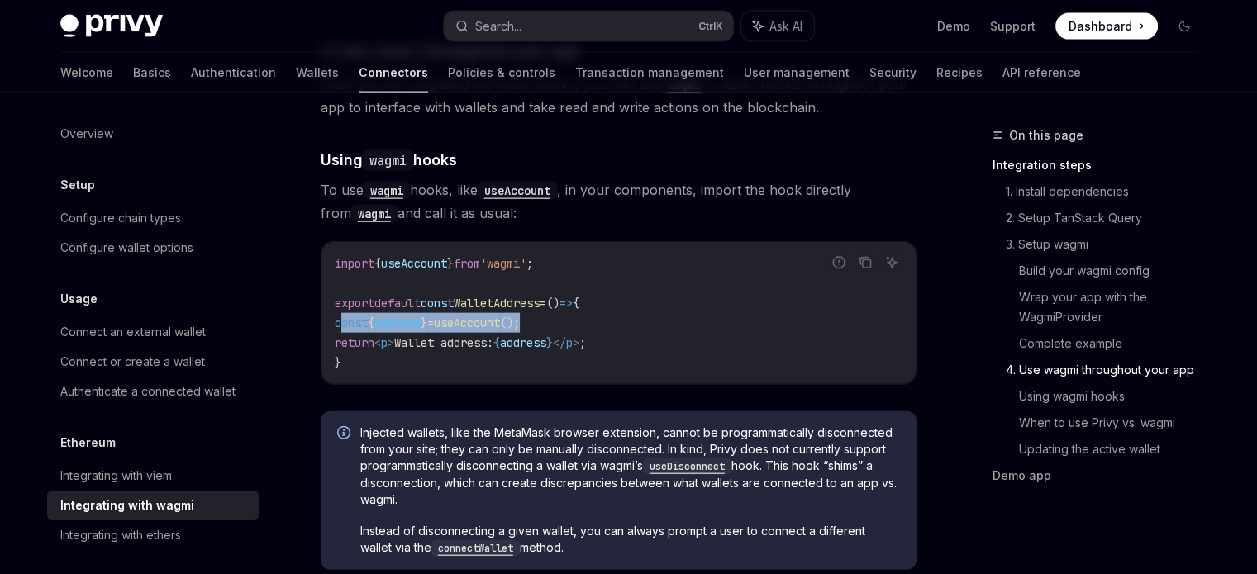
drag, startPoint x: 342, startPoint y: 307, endPoint x: 564, endPoint y: 308, distance: 221.4
click at [564, 308] on code "import { useAccount } from 'wagmi' ; export default const WalletAddress = () =>…" at bounding box center [619, 313] width 568 height 119
copy span "const { address } = useAccount ();"
click at [445, 335] on span "Wallet address:" at bounding box center [443, 342] width 99 height 15
drag, startPoint x: 530, startPoint y: 333, endPoint x: 590, endPoint y: 335, distance: 59.5
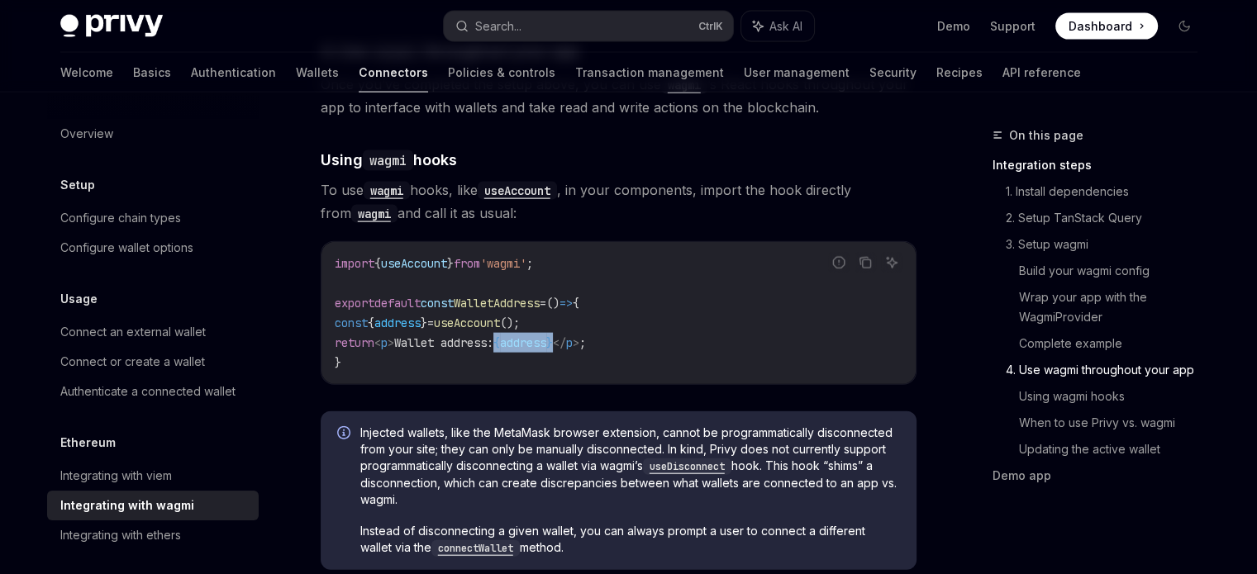
click at [586, 335] on span "return < p > Wallet address: { address } </ p > ;" at bounding box center [460, 342] width 251 height 15
copy span "{ address }"
click at [546, 335] on span "address" at bounding box center [523, 342] width 46 height 15
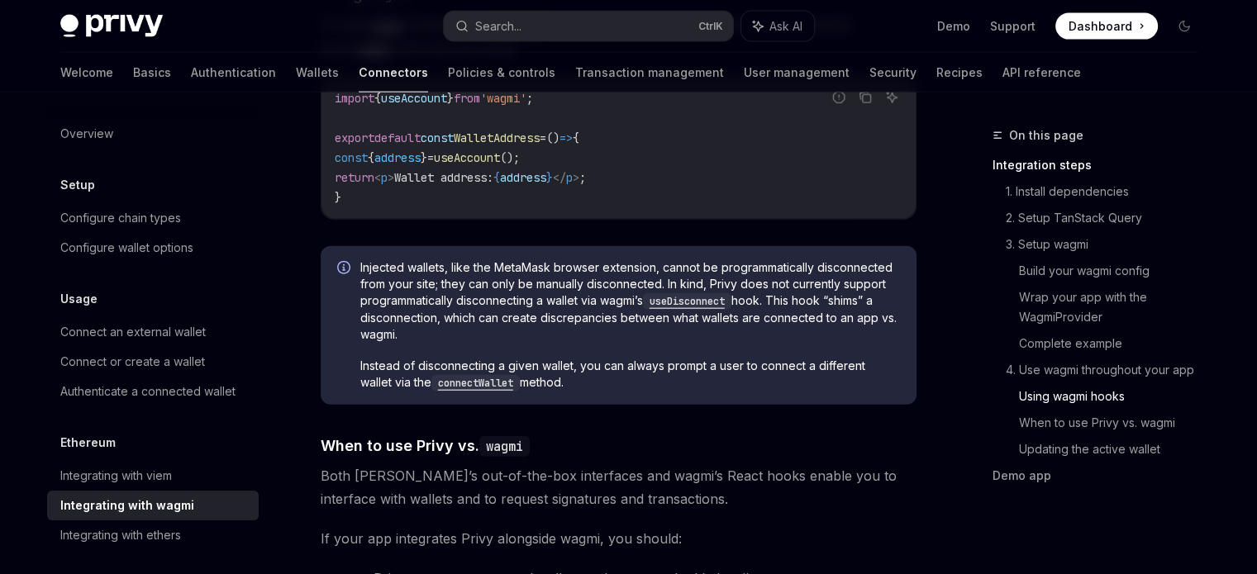
scroll to position [3948, 0]
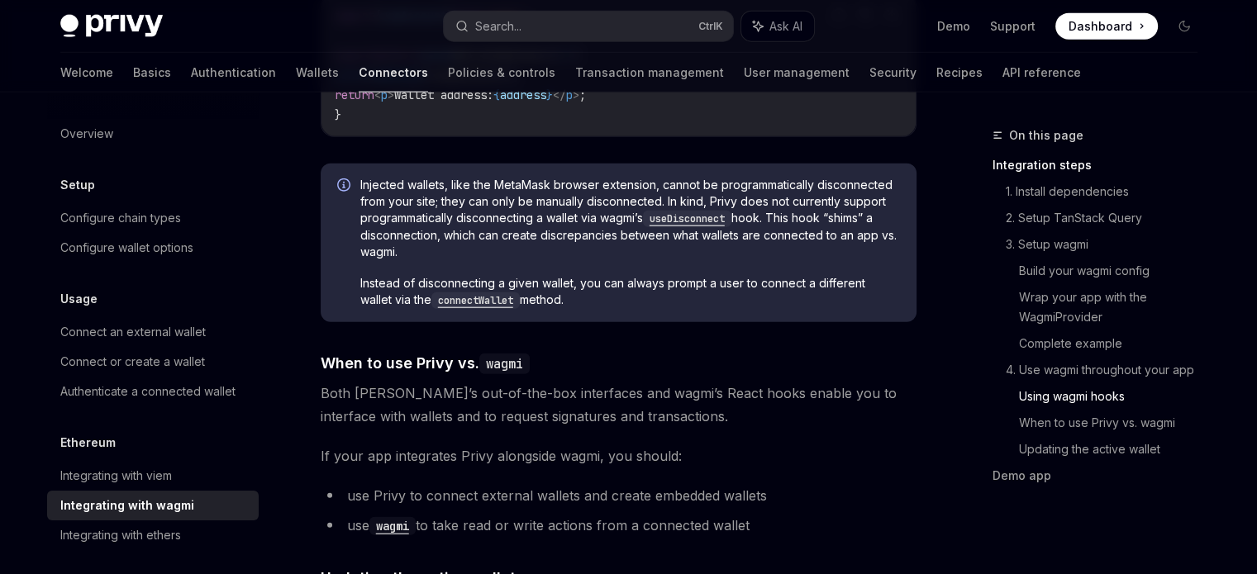
click at [488, 191] on span "Injected wallets, like the MetaMask browser extension, cannot be programmatical…" at bounding box center [630, 218] width 540 height 83
click at [742, 186] on span "Injected wallets, like the MetaMask browser extension, cannot be programmatical…" at bounding box center [630, 218] width 540 height 83
drag, startPoint x: 745, startPoint y: 210, endPoint x: 764, endPoint y: 210, distance: 19.0
click at [764, 210] on span "Injected wallets, like the MetaMask browser extension, cannot be programmatical…" at bounding box center [630, 218] width 540 height 83
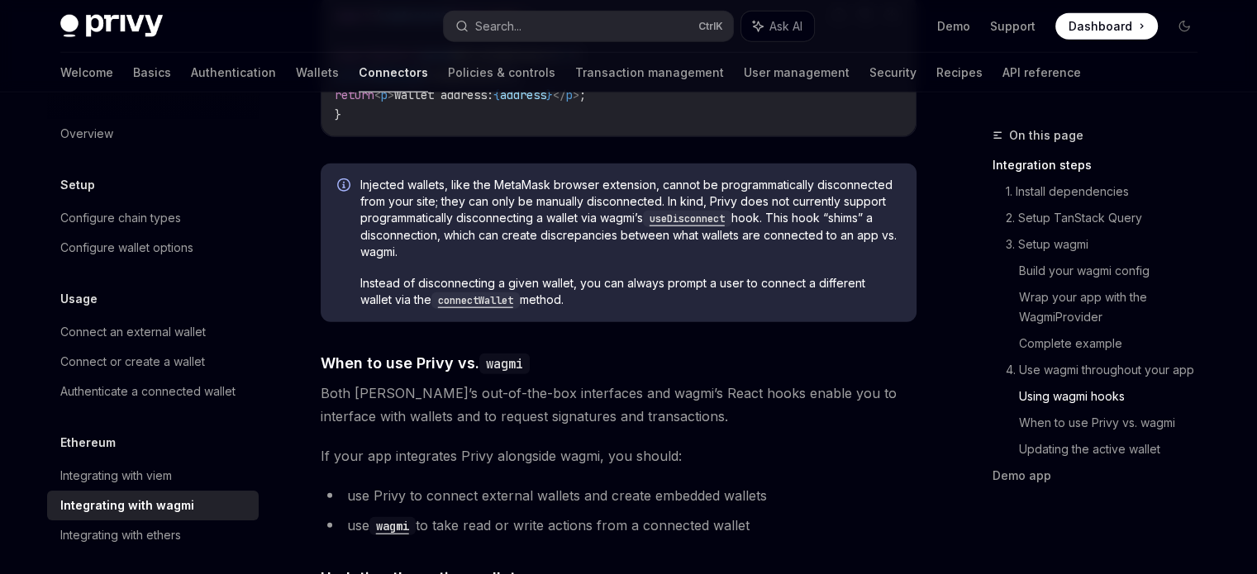
click at [564, 222] on span "Injected wallets, like the MetaMask browser extension, cannot be programmatical…" at bounding box center [630, 218] width 540 height 83
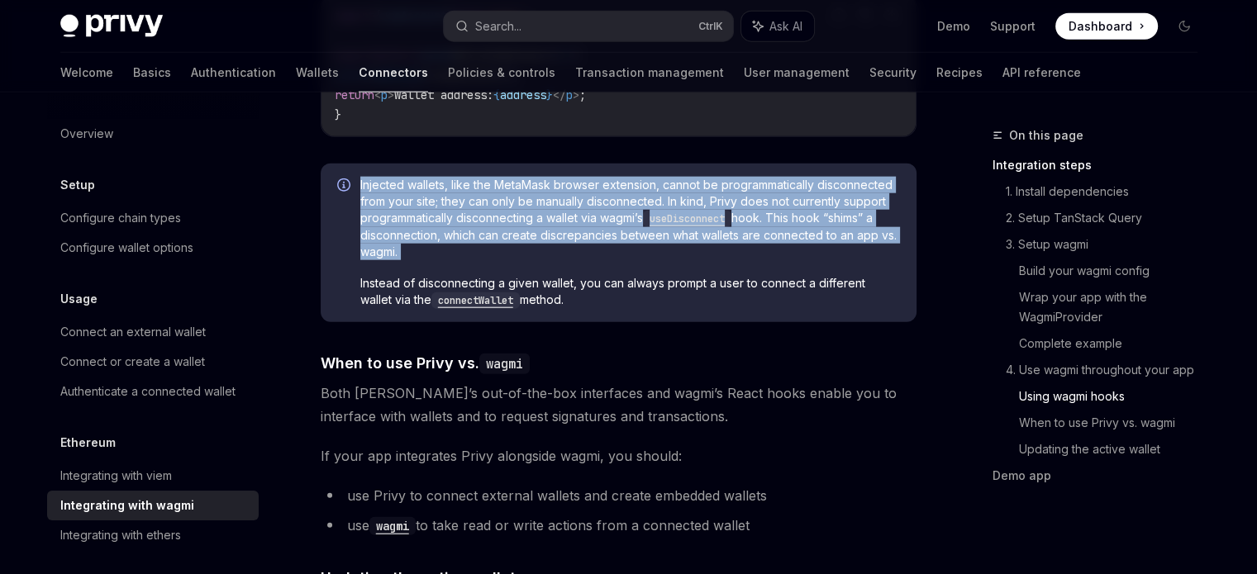
click at [564, 222] on span "Injected wallets, like the MetaMask browser extension, cannot be programmatical…" at bounding box center [630, 218] width 540 height 83
click at [558, 216] on span "Injected wallets, like the MetaMask browser extension, cannot be programmatical…" at bounding box center [630, 218] width 540 height 83
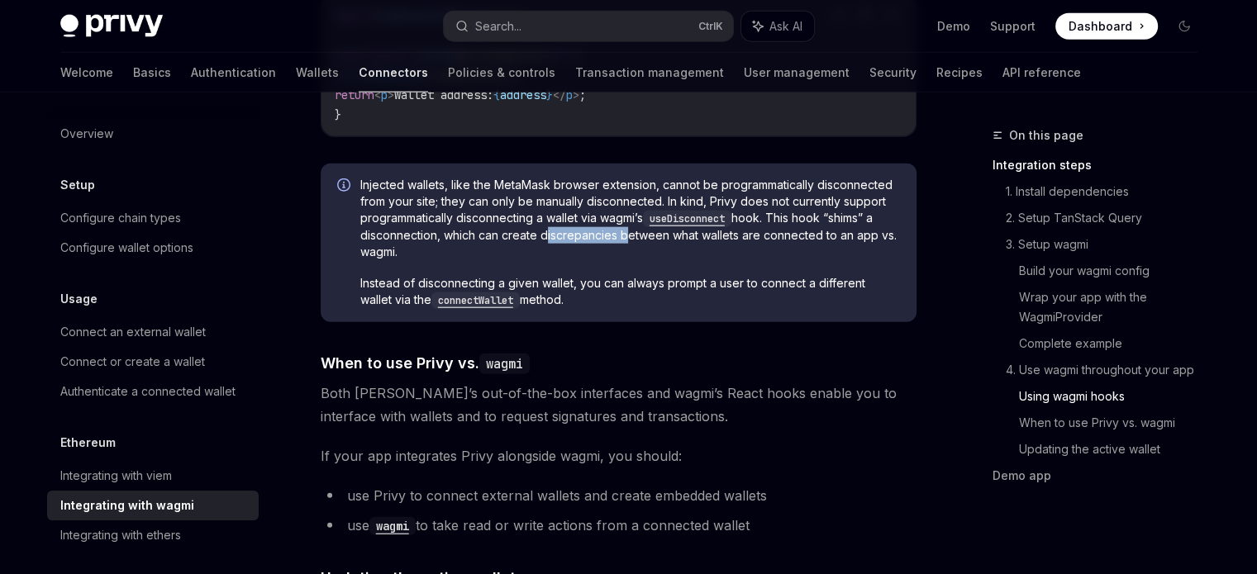
click at [558, 216] on span "Injected wallets, like the MetaMask browser extension, cannot be programmatical…" at bounding box center [630, 218] width 540 height 83
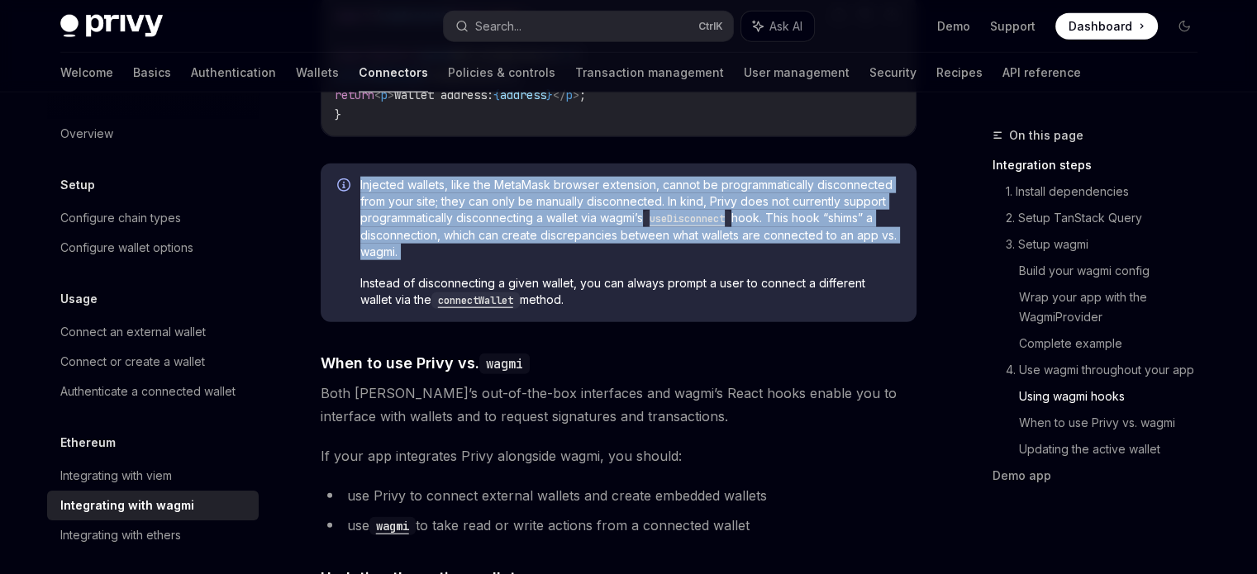
click at [558, 216] on span "Injected wallets, like the MetaMask browser extension, cannot be programmatical…" at bounding box center [630, 218] width 540 height 83
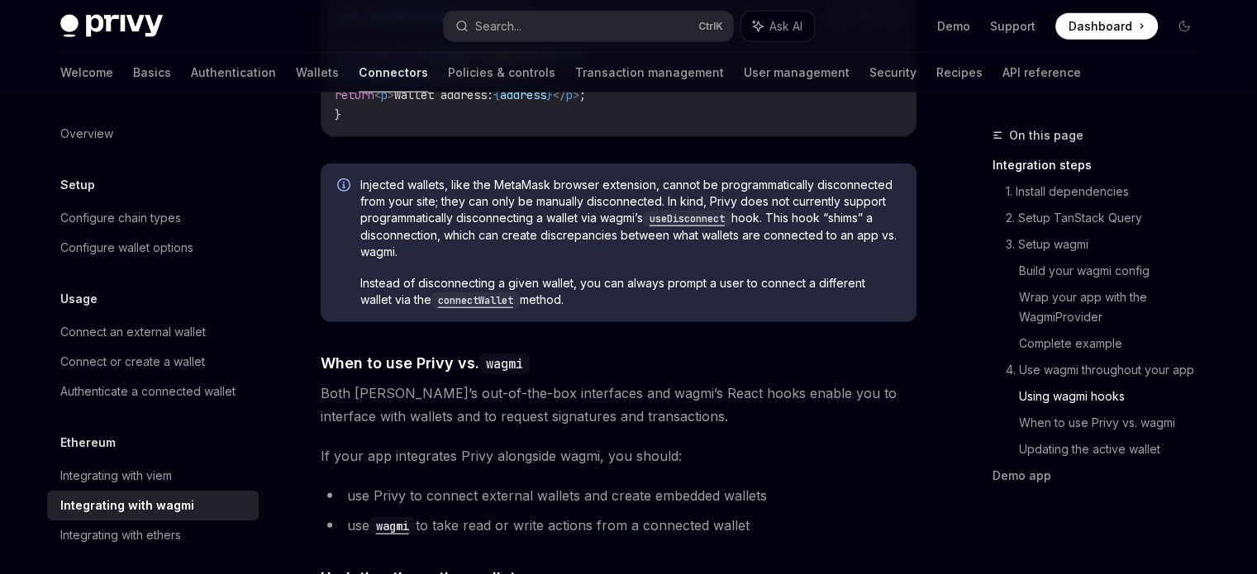
click at [560, 275] on span "Instead of disconnecting a given wallet, you can always prompt a user to connec…" at bounding box center [630, 292] width 540 height 34
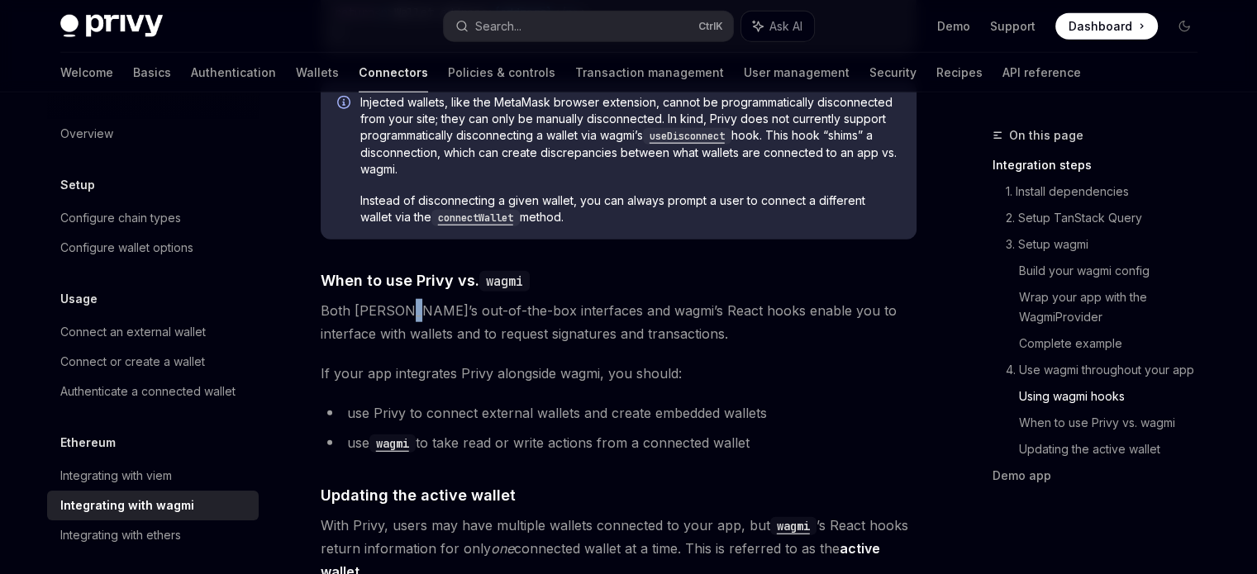
click at [396, 299] on span "Both [PERSON_NAME]’s out-of-the-box interfaces and wagmi’s React hooks enable y…" at bounding box center [619, 322] width 596 height 46
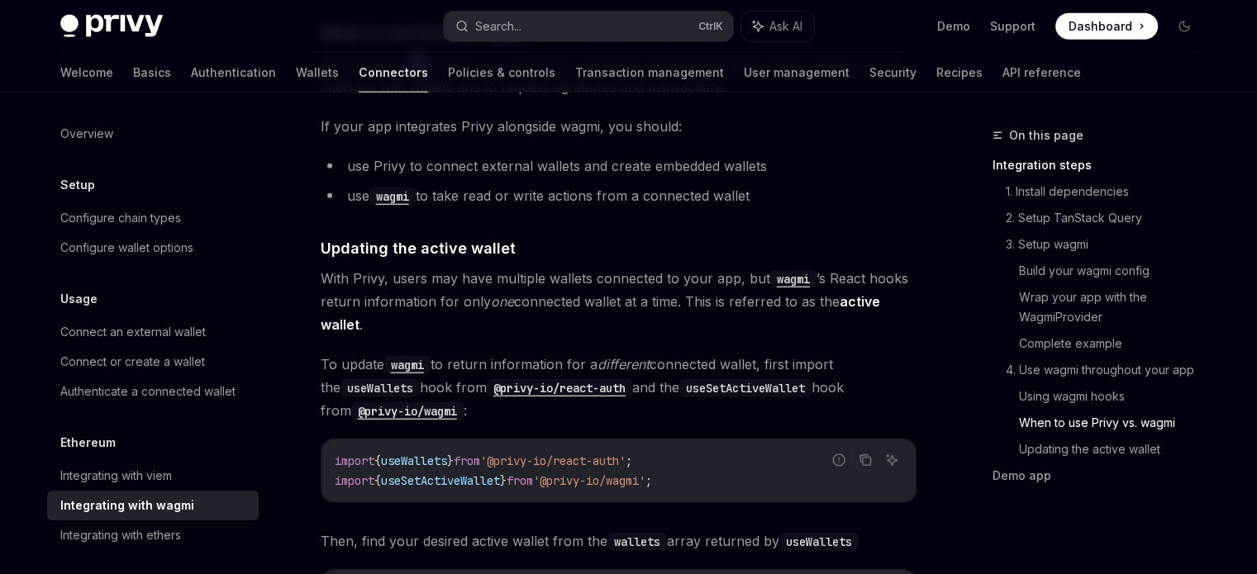
scroll to position [4278, 0]
click at [457, 266] on span "With Privy, users may have multiple wallets connected to your app, but wagmi ’s…" at bounding box center [619, 300] width 596 height 69
click at [435, 290] on span "With Privy, users may have multiple wallets connected to your app, but wagmi ’s…" at bounding box center [619, 300] width 596 height 69
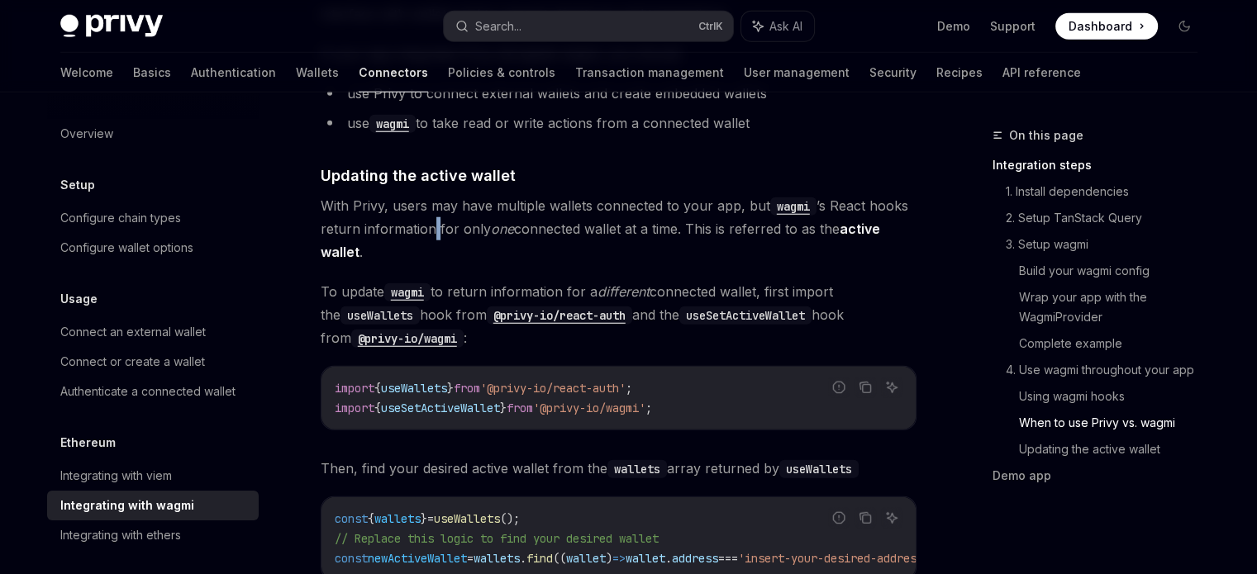
scroll to position [4361, 0]
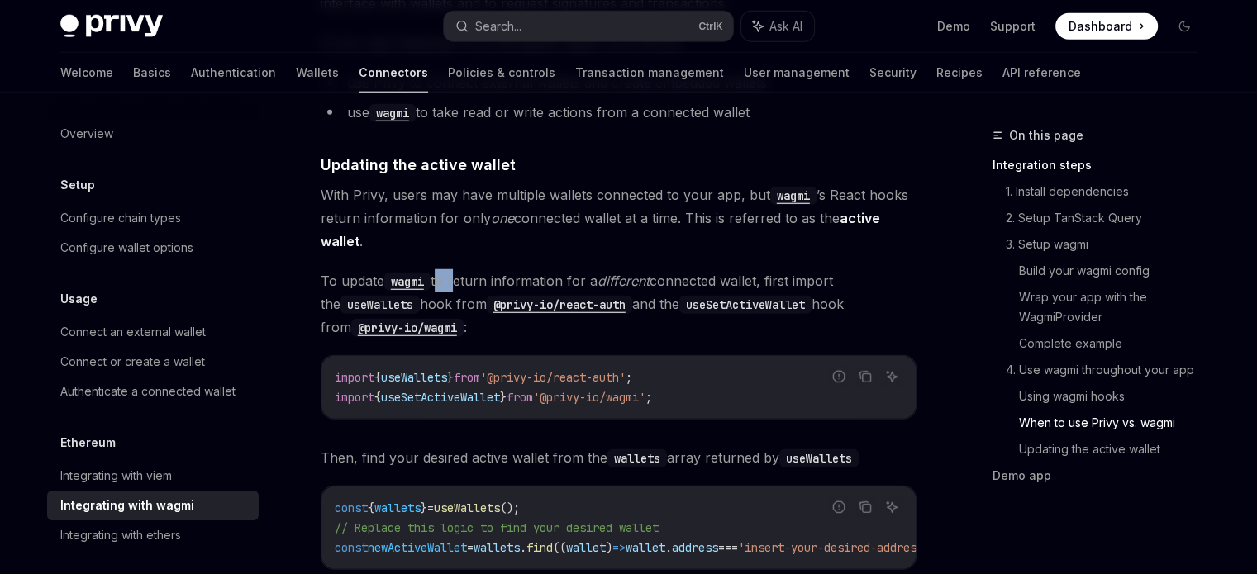
drag, startPoint x: 437, startPoint y: 267, endPoint x: 456, endPoint y: 272, distance: 19.6
click at [456, 272] on span "To update wagmi to return information for a different connected wallet, first i…" at bounding box center [619, 303] width 596 height 69
click at [450, 273] on span "To update wagmi to return information for a different connected wallet, first i…" at bounding box center [619, 303] width 596 height 69
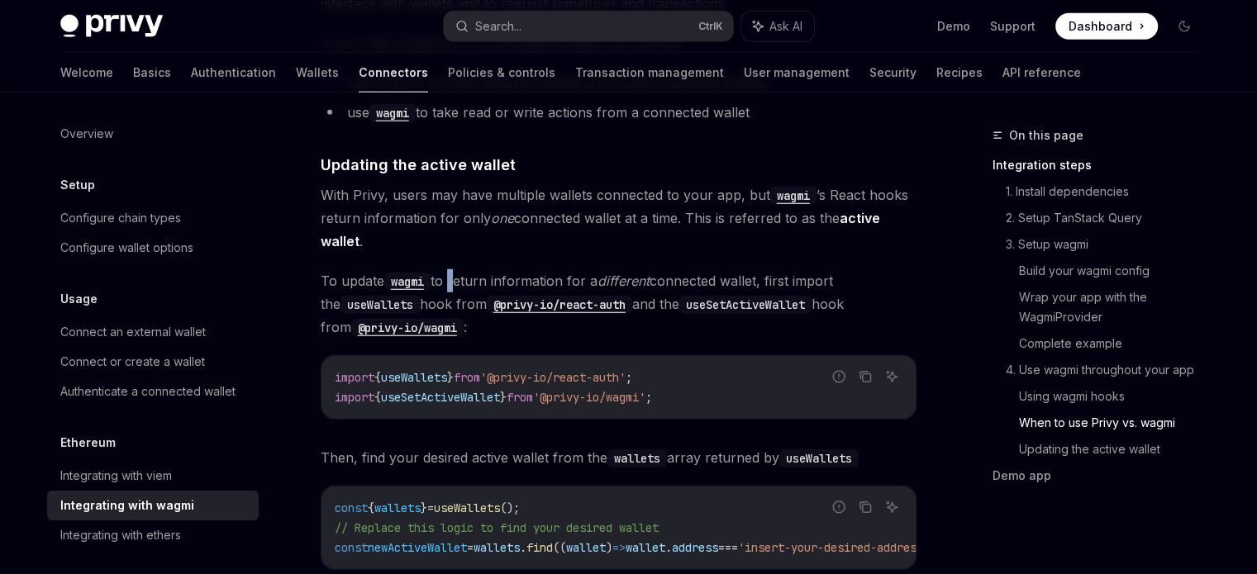
click at [450, 273] on span "To update wagmi to return information for a different connected wallet, first i…" at bounding box center [619, 303] width 596 height 69
click at [602, 269] on span "To update wagmi to return information for a different connected wallet, first i…" at bounding box center [619, 303] width 596 height 69
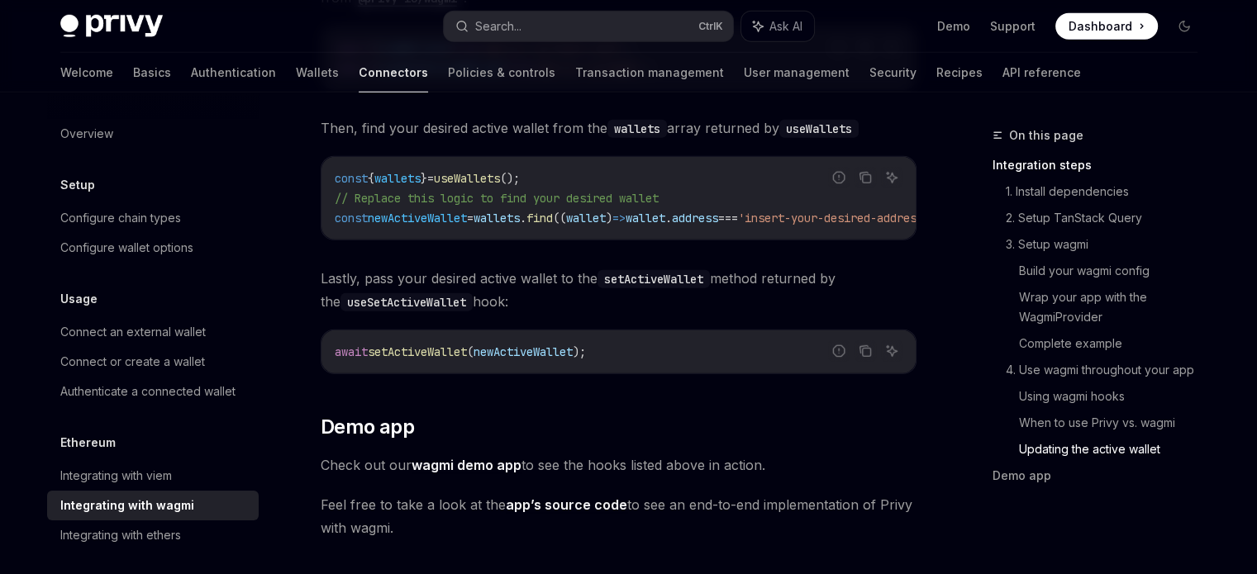
scroll to position [4692, 0]
click at [606, 278] on span "Lastly, pass your desired active wallet to the setActiveWallet method returned …" at bounding box center [619, 289] width 596 height 46
drag, startPoint x: 596, startPoint y: 269, endPoint x: 611, endPoint y: 275, distance: 16.3
click at [611, 275] on span "Lastly, pass your desired active wallet to the setActiveWallet method returned …" at bounding box center [619, 289] width 596 height 46
click at [605, 284] on span "Lastly, pass your desired active wallet to the setActiveWallet method returned …" at bounding box center [619, 289] width 596 height 46
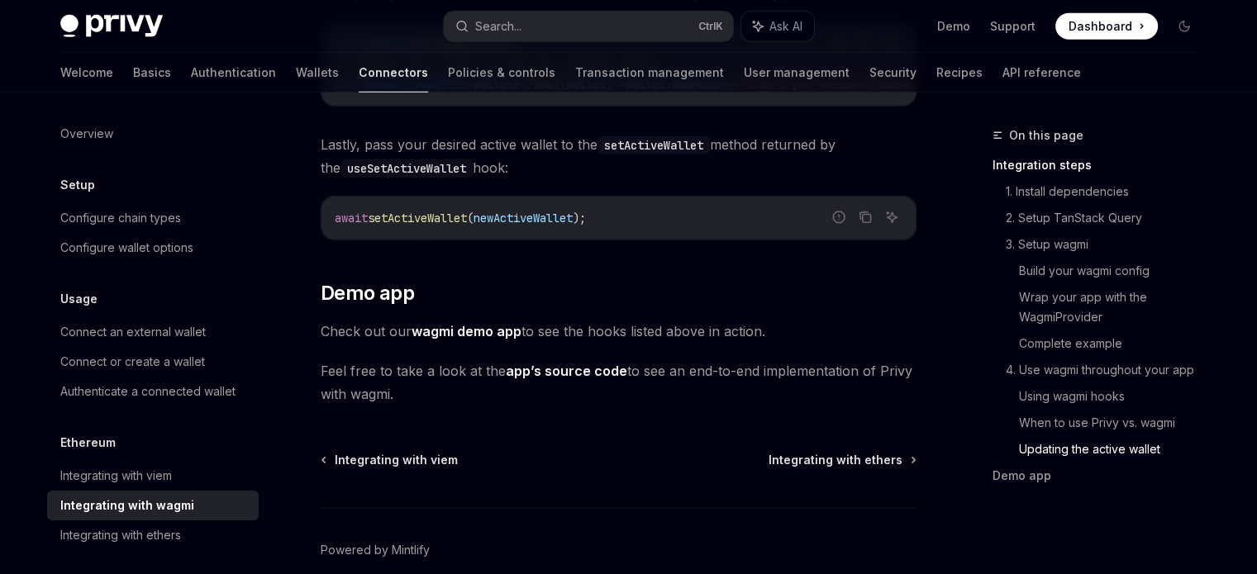
scroll to position [4857, 0]
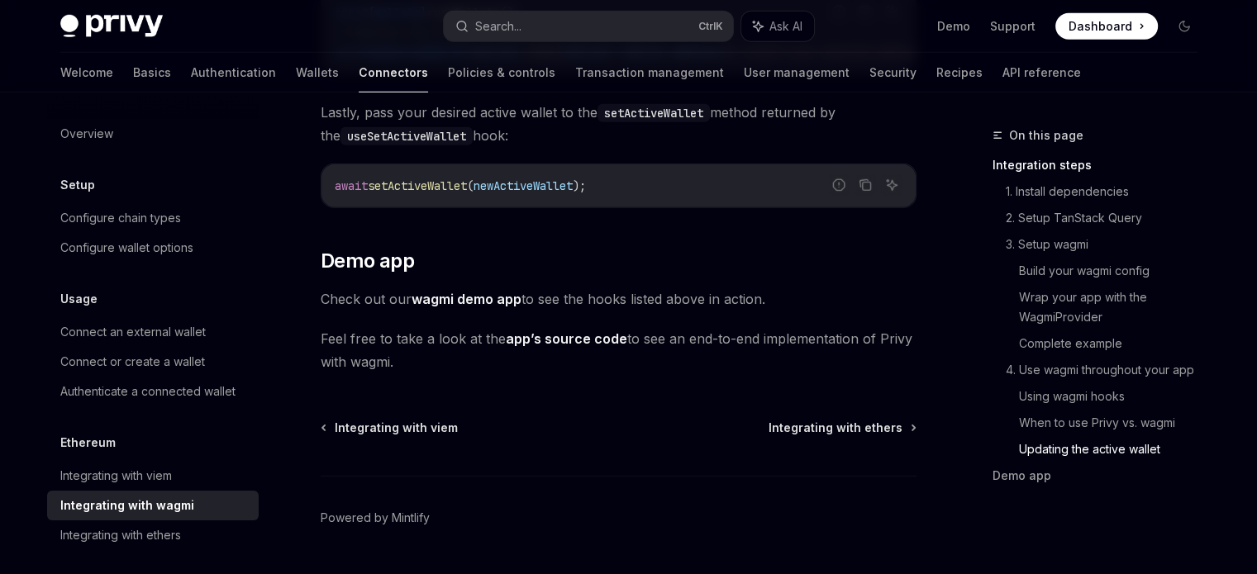
click at [605, 292] on span "Check out our wagmi demo app to see the hooks listed above in action." at bounding box center [619, 299] width 596 height 23
click at [460, 291] on link "wagmi demo app" at bounding box center [466, 299] width 110 height 17
